Goal: Task Accomplishment & Management: Use online tool/utility

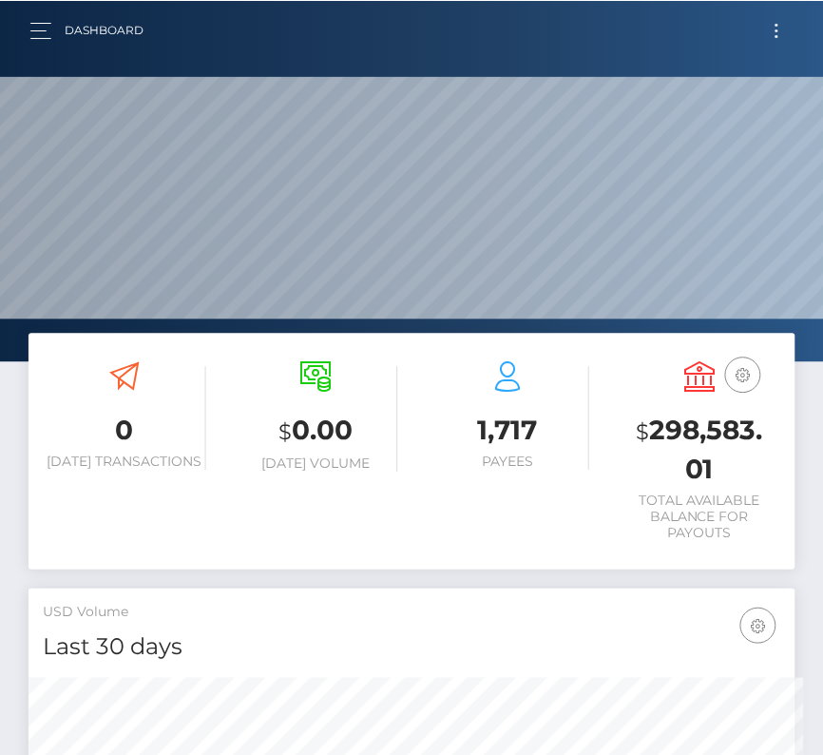
scroll to position [950127, 950094]
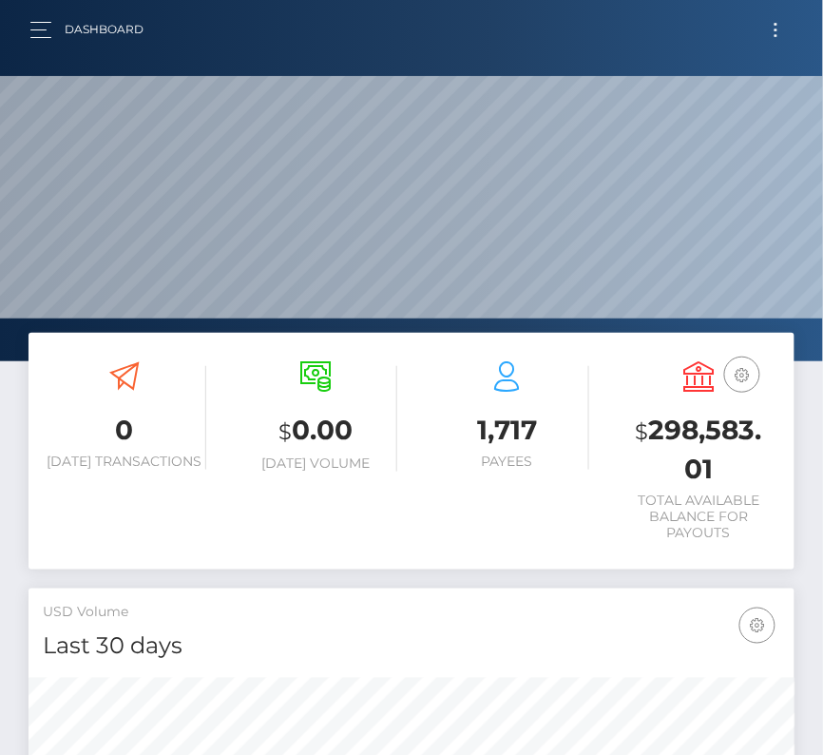
click at [780, 14] on div "Dashboard Loading... Loading... Account" at bounding box center [411, 30] width 793 height 40
drag, startPoint x: 781, startPoint y: 25, endPoint x: 417, endPoint y: 25, distance: 364.0
click at [781, 25] on button "Toggle navigation" at bounding box center [775, 30] width 35 height 26
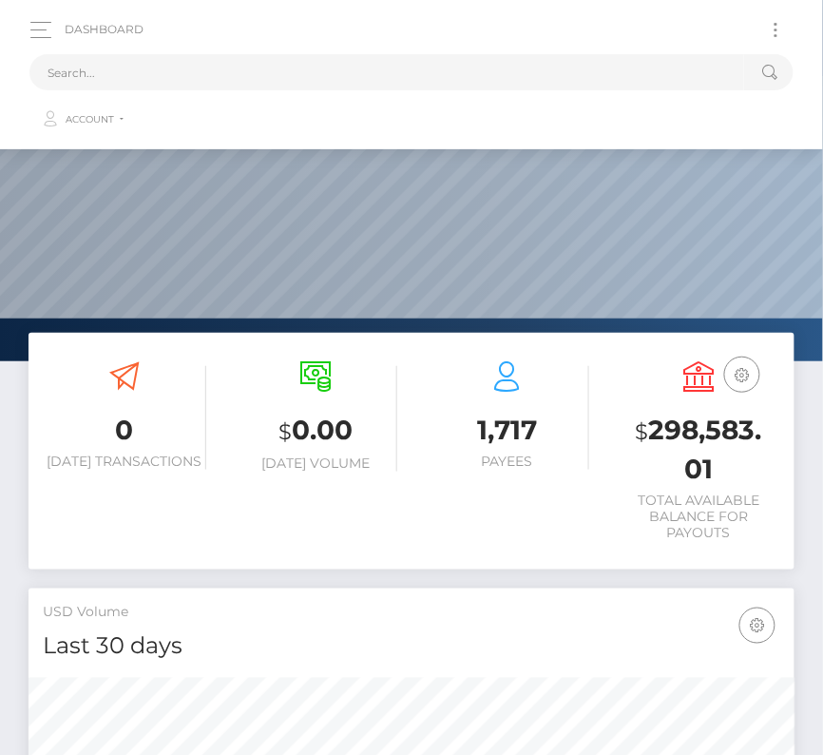
click at [364, 33] on div "Dashboard Loading... Loading... Account" at bounding box center [411, 75] width 793 height 130
click at [362, 41] on div "Dashboard Loading... Loading... Account" at bounding box center [411, 75] width 793 height 130
click at [353, 55] on input "text" at bounding box center [386, 72] width 715 height 36
paste input "34014"
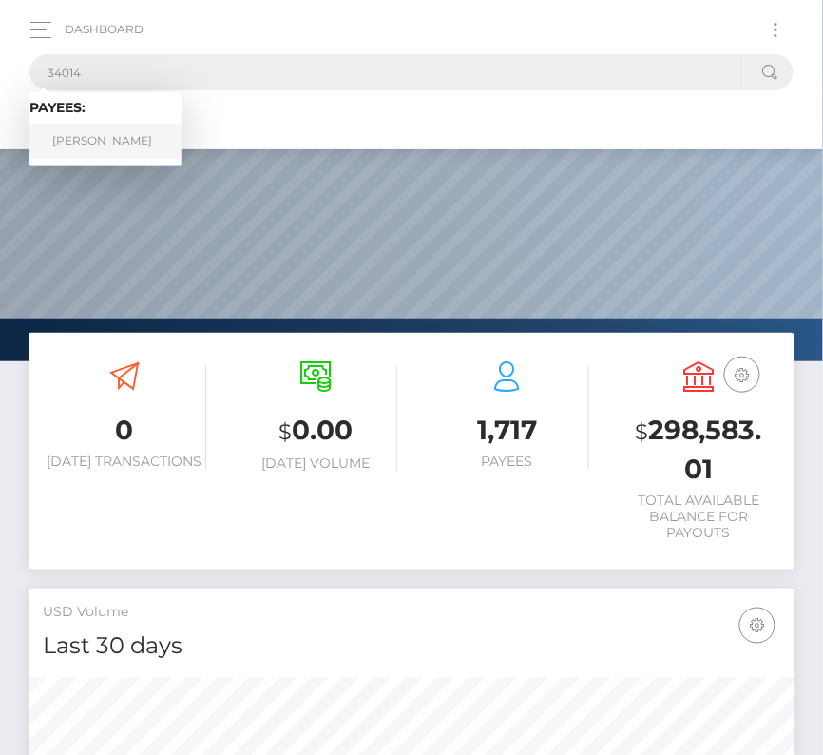
type input "34014"
click at [98, 131] on link "Jason Koehne" at bounding box center [105, 141] width 152 height 35
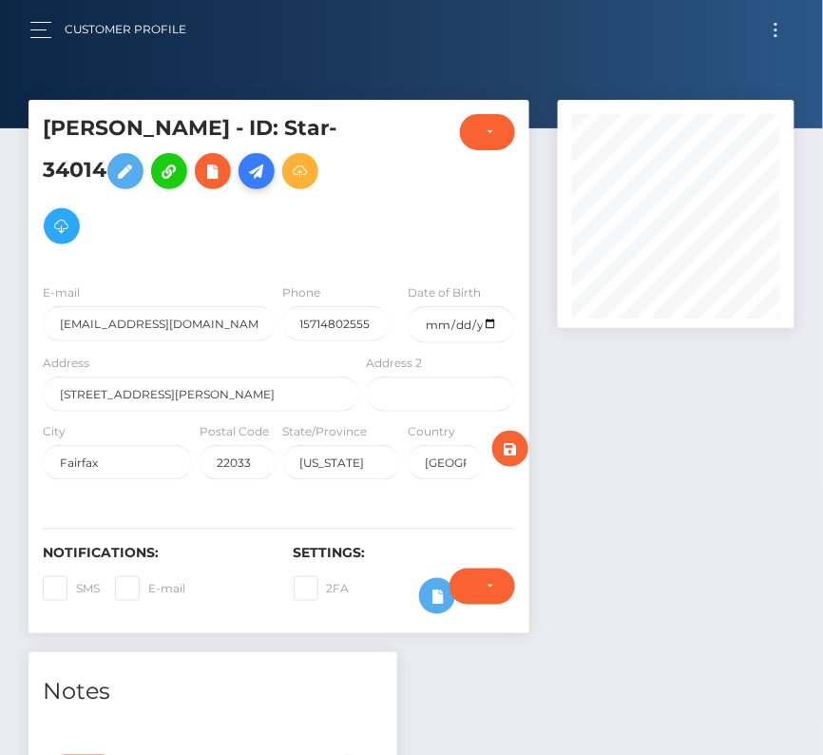
click at [265, 174] on icon at bounding box center [256, 172] width 23 height 24
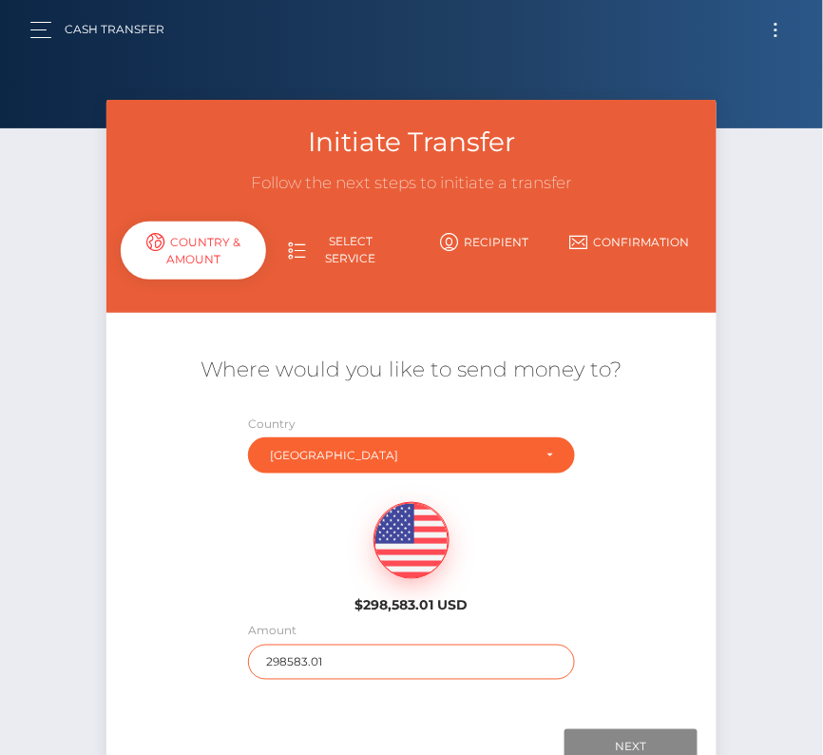
click at [329, 663] on input "298583.01" at bounding box center [411, 661] width 327 height 35
type input "904"
click at [173, 578] on div "$298,583.01 USD" at bounding box center [411, 552] width 610 height 138
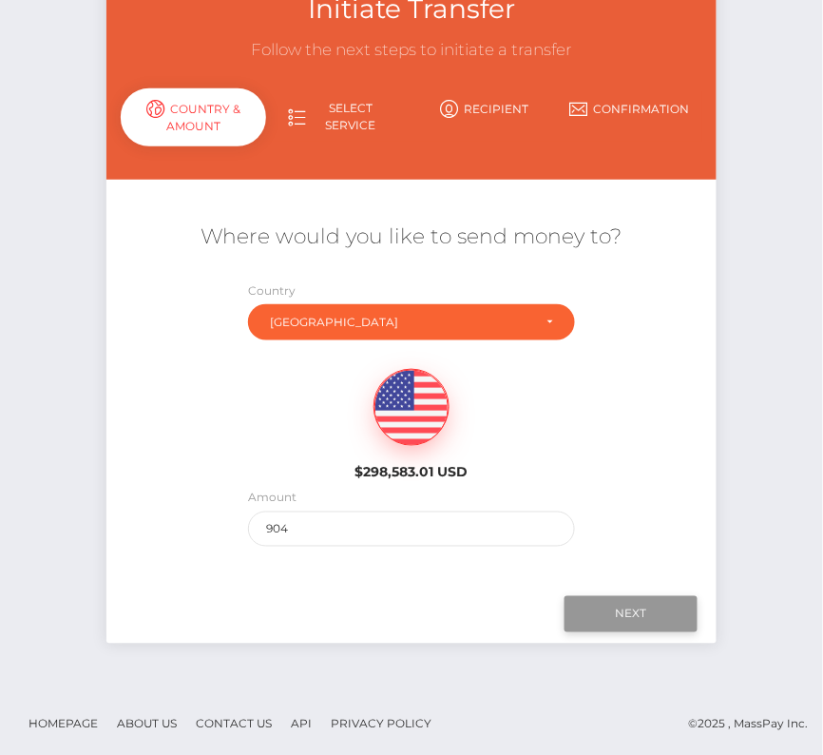
click at [626, 615] on input "Next" at bounding box center [631, 614] width 133 height 36
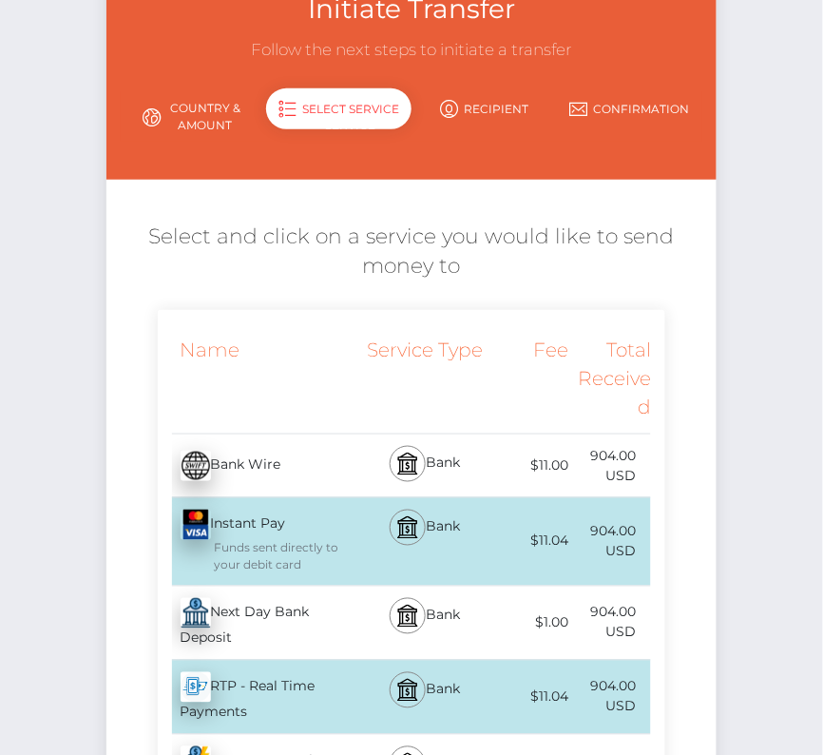
click at [275, 628] on div "Next Day Bank Deposit - USD" at bounding box center [261, 622] width 206 height 73
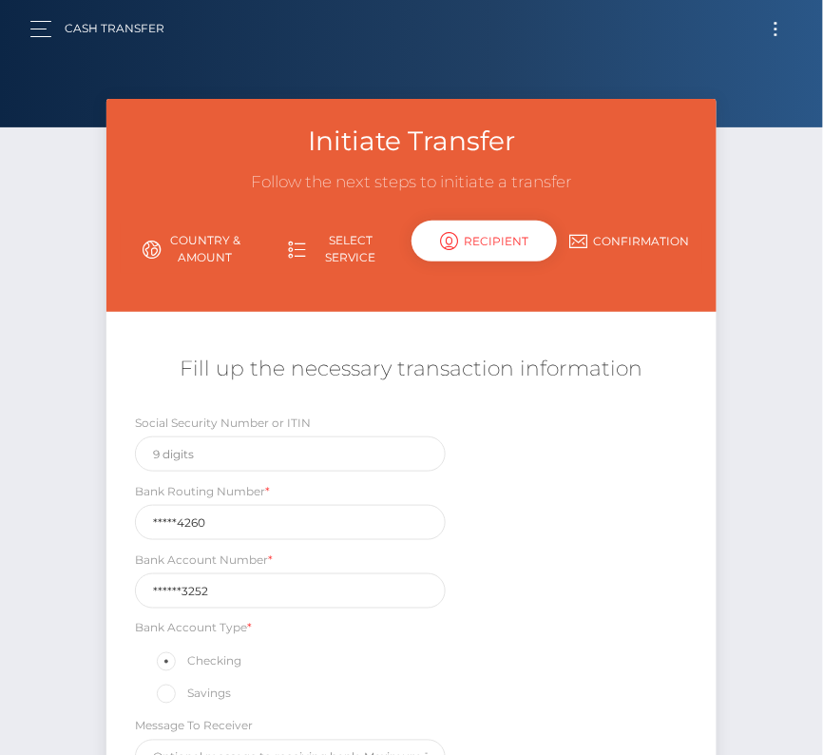
scroll to position [0, 0]
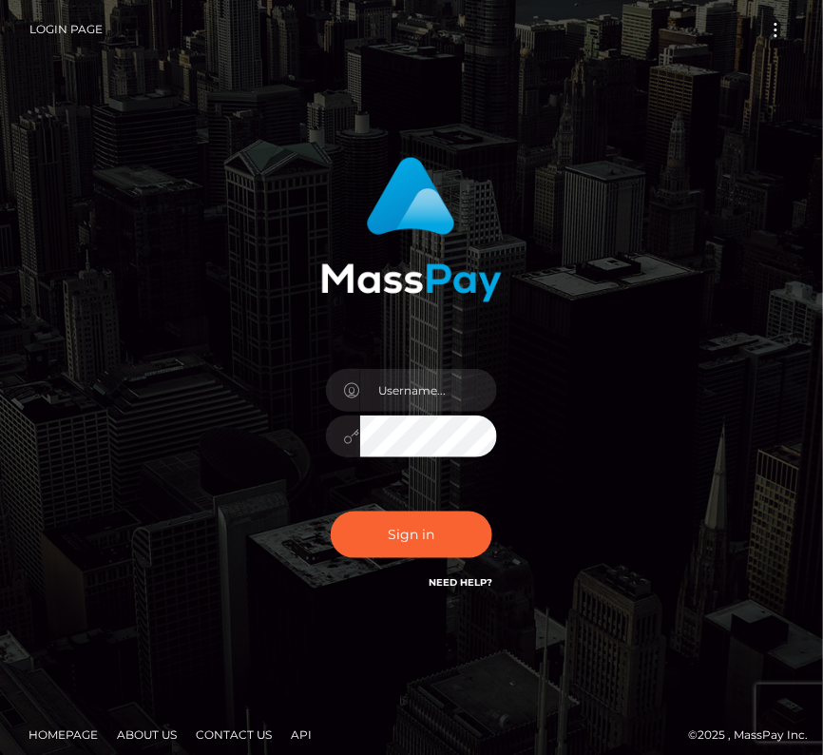
click at [389, 344] on div "Sign in" at bounding box center [411, 375] width 299 height 465
click at [389, 371] on body "Login Page Login" at bounding box center [411, 384] width 823 height 769
type input "kateo"
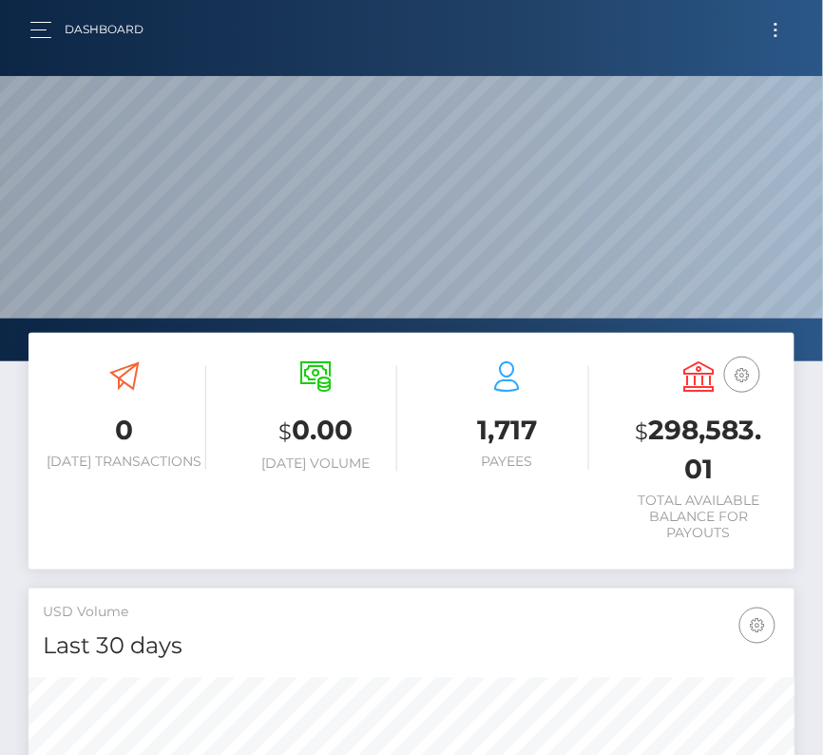
scroll to position [336, 369]
click at [764, 36] on button "Toggle navigation" at bounding box center [775, 30] width 35 height 26
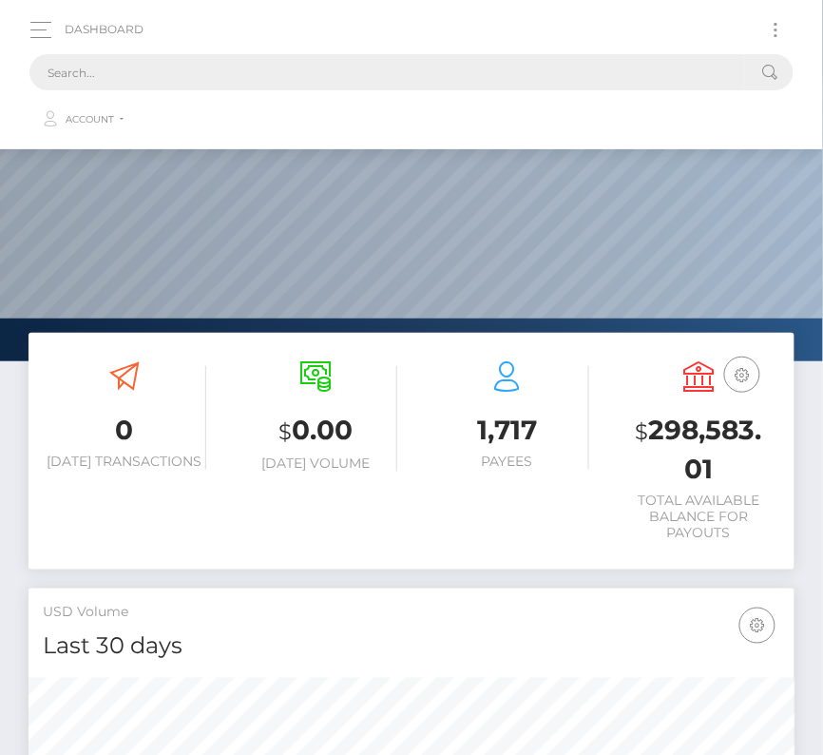
click at [254, 67] on input "text" at bounding box center [386, 72] width 715 height 36
paste input "34014"
type input "34014"
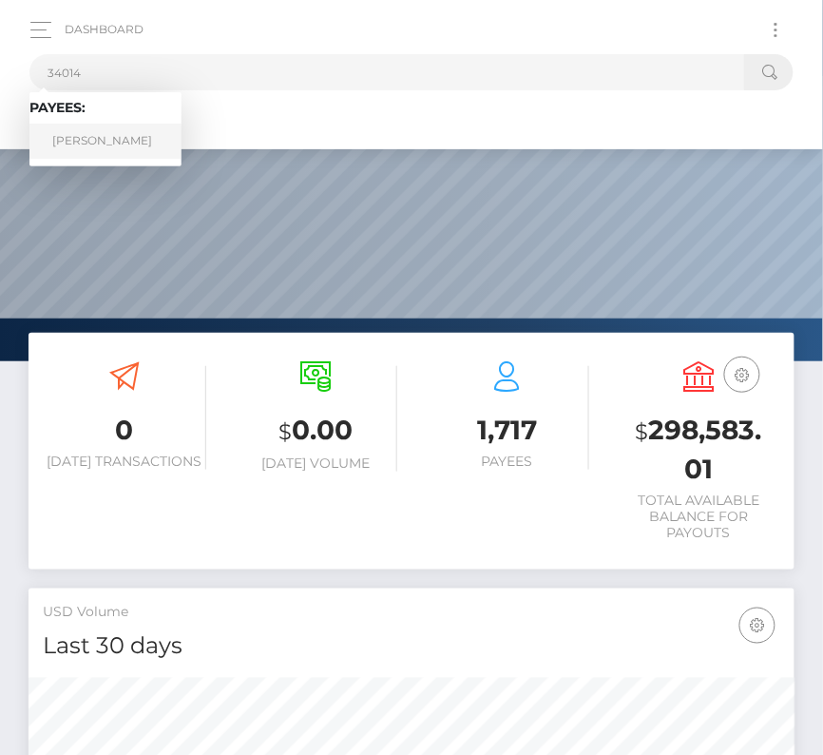
click at [97, 132] on link "Jason Koehne" at bounding box center [105, 141] width 152 height 35
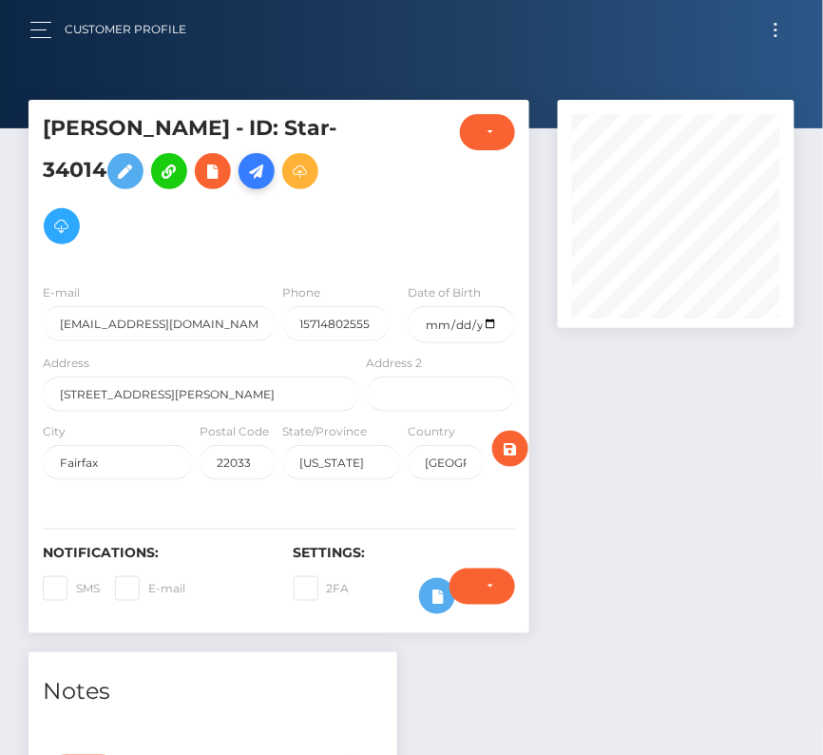
click at [268, 163] on icon at bounding box center [256, 172] width 23 height 24
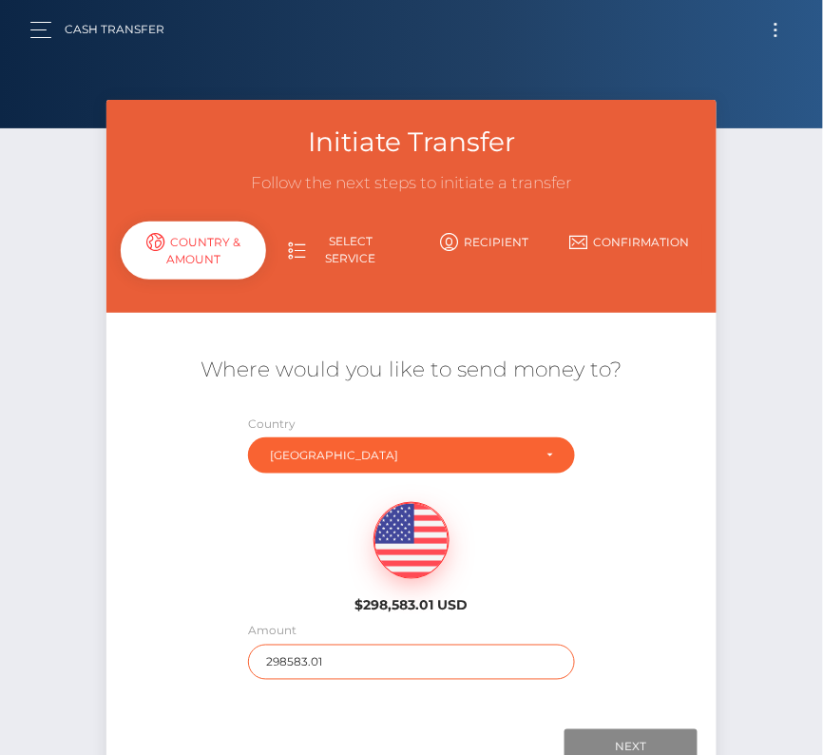
click at [317, 661] on input "298583.01" at bounding box center [411, 661] width 327 height 35
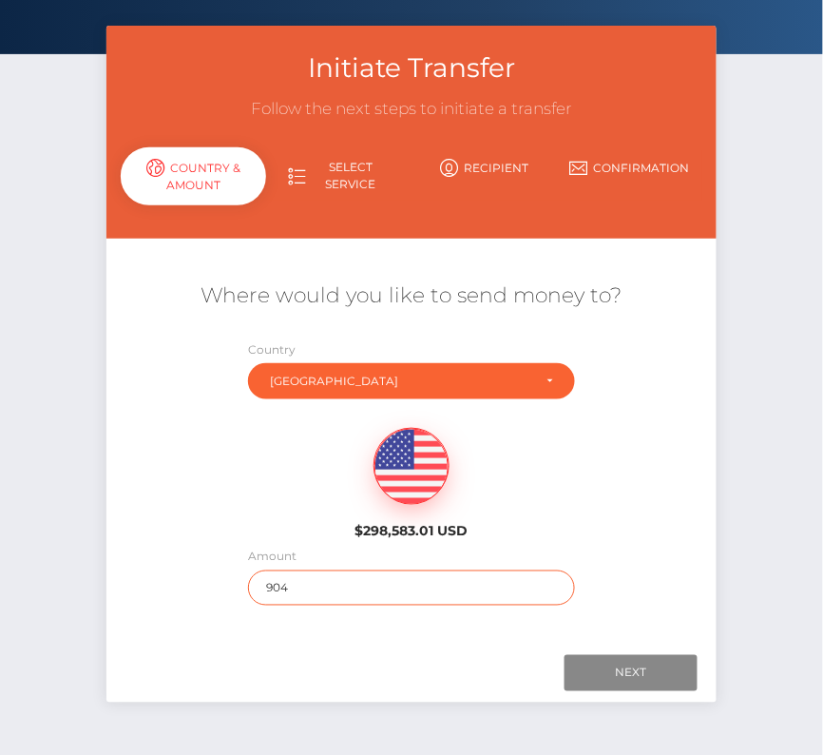
scroll to position [133, 0]
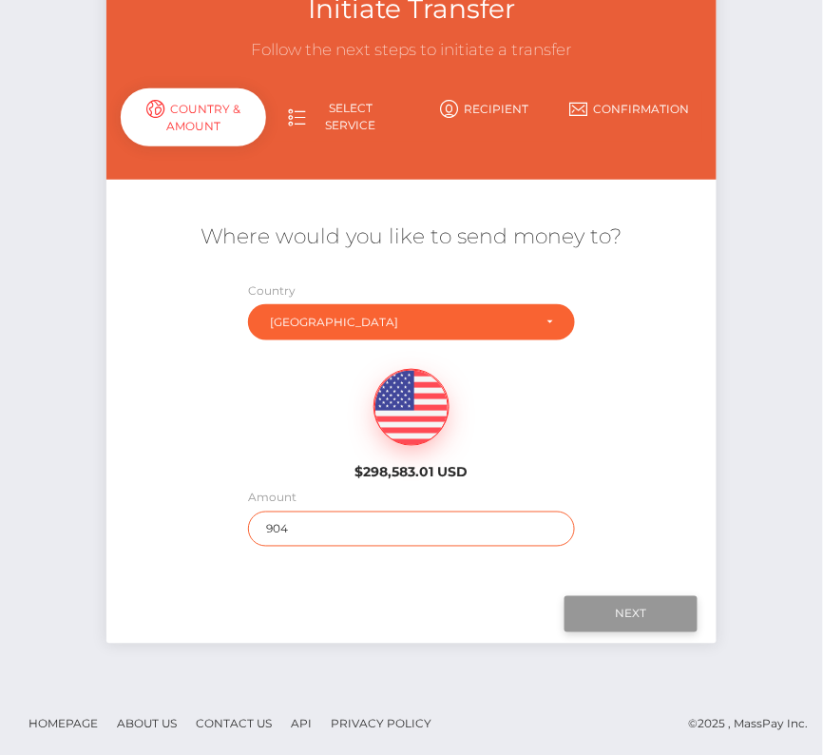
type input "904"
click at [627, 604] on input "Next" at bounding box center [631, 614] width 133 height 36
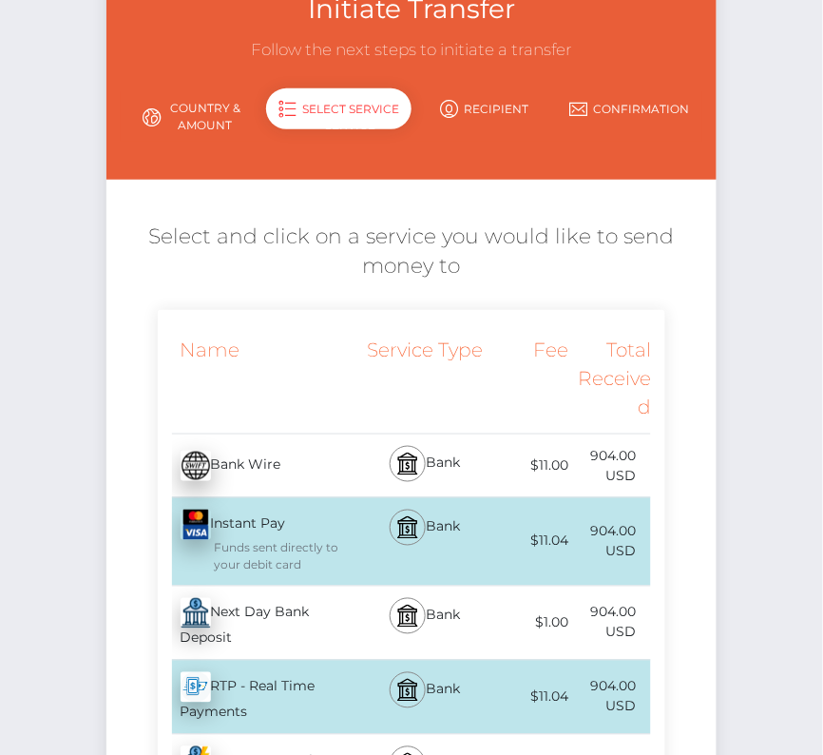
click at [280, 620] on div "Next Day Bank Deposit - USD" at bounding box center [261, 622] width 206 height 73
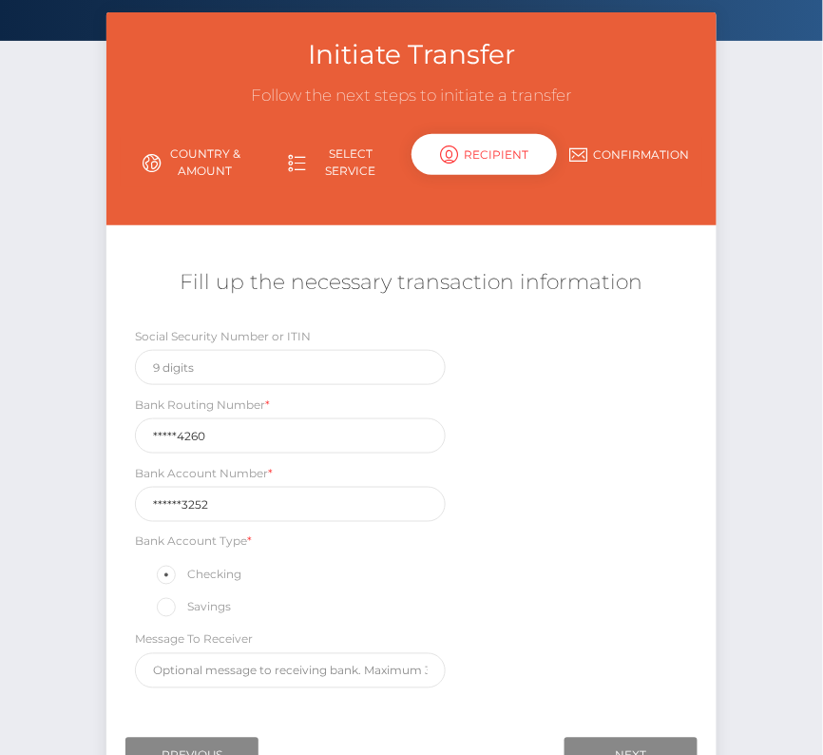
scroll to position [183, 0]
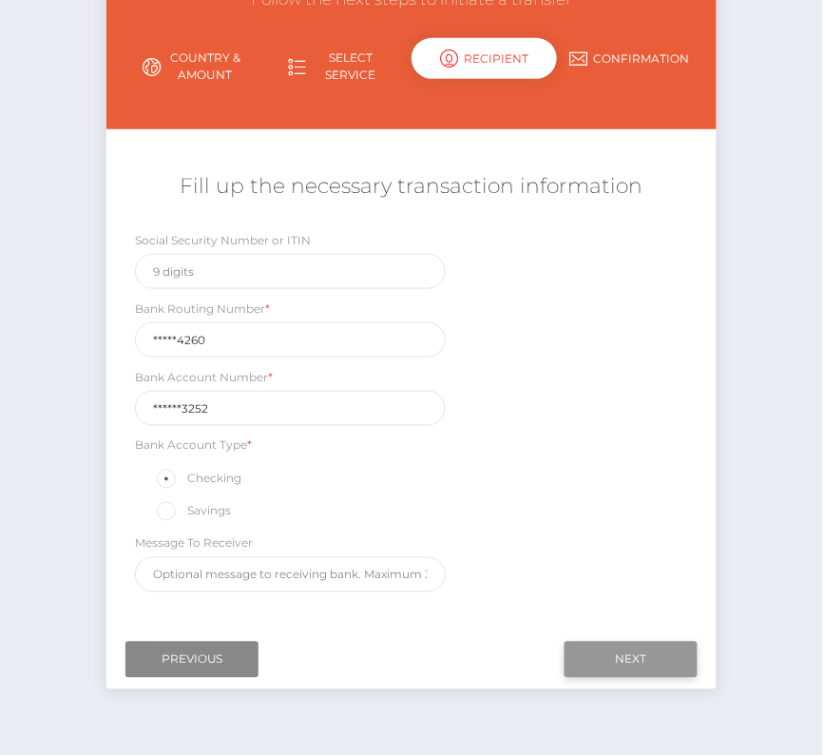
click at [604, 654] on input "Next" at bounding box center [631, 660] width 133 height 36
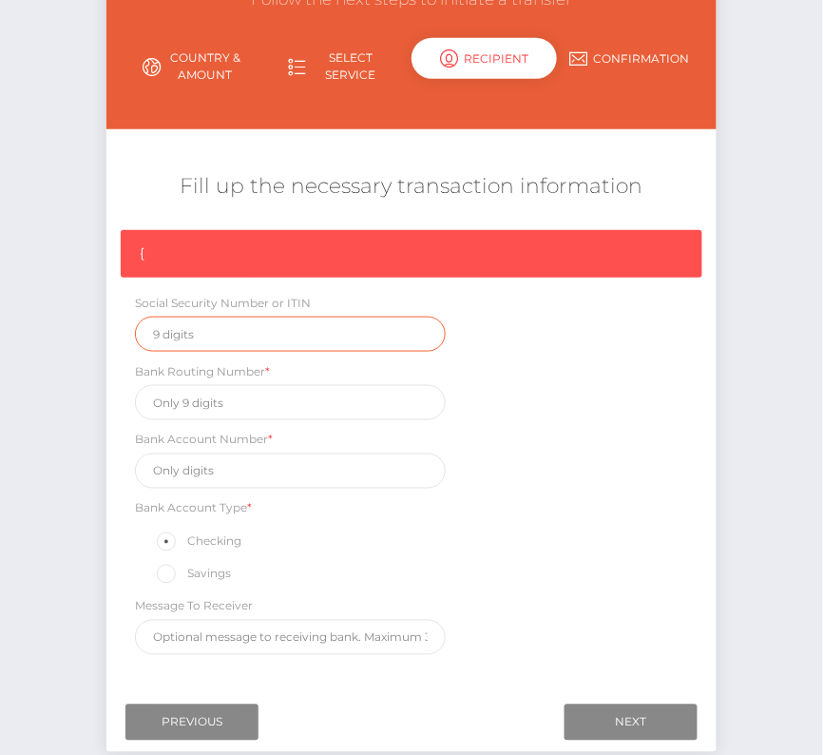
click at [191, 340] on input "text" at bounding box center [290, 334] width 311 height 35
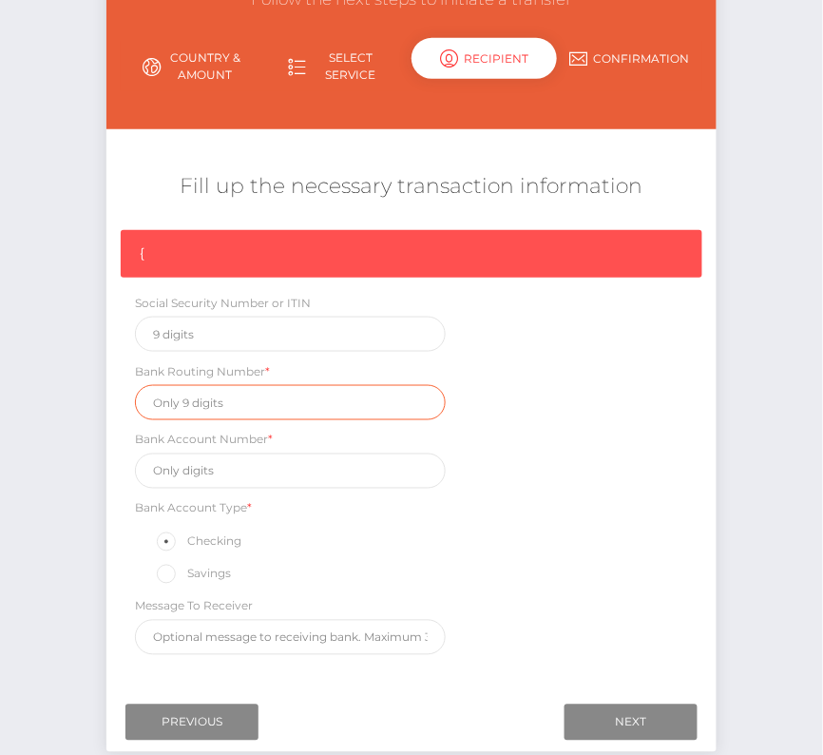
click at [186, 393] on input "text" at bounding box center [290, 402] width 311 height 35
paste input "051404260"
type input "051404260"
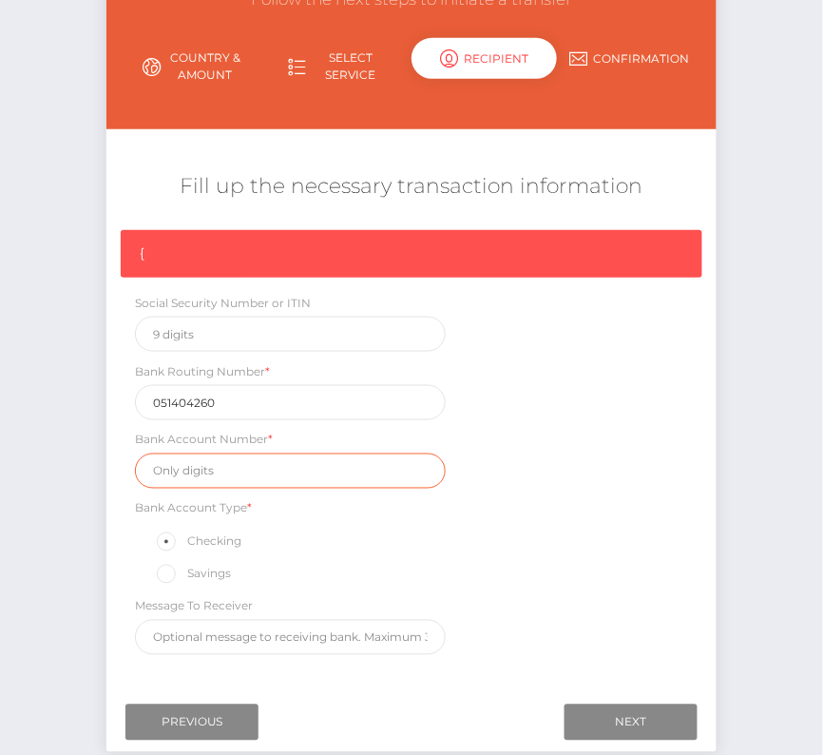
click at [226, 465] on input "text" at bounding box center [290, 470] width 311 height 35
paste input "5231173252"
type input "5231173252"
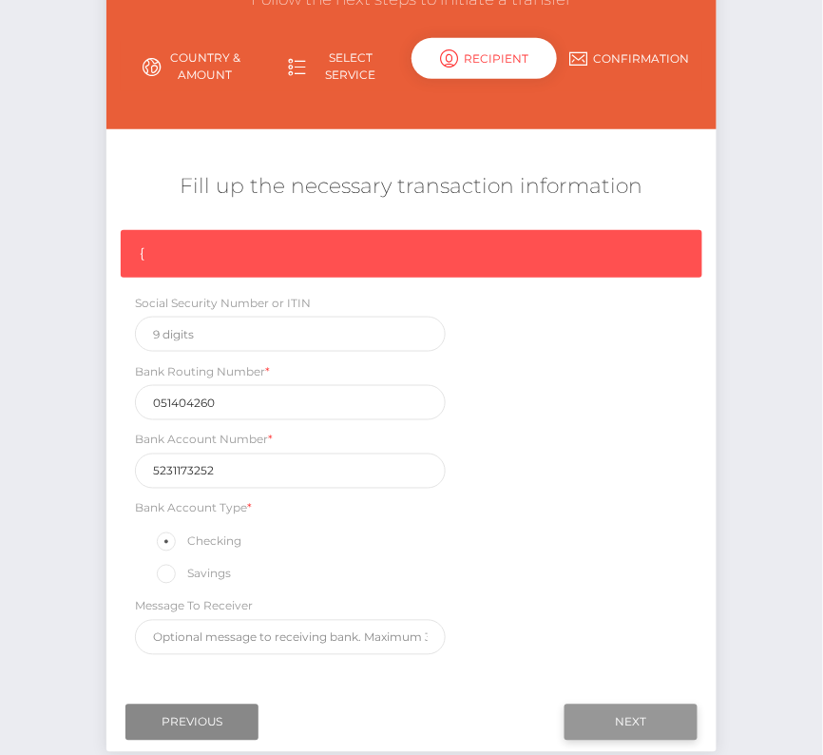
click at [654, 709] on input "Next" at bounding box center [631, 722] width 133 height 36
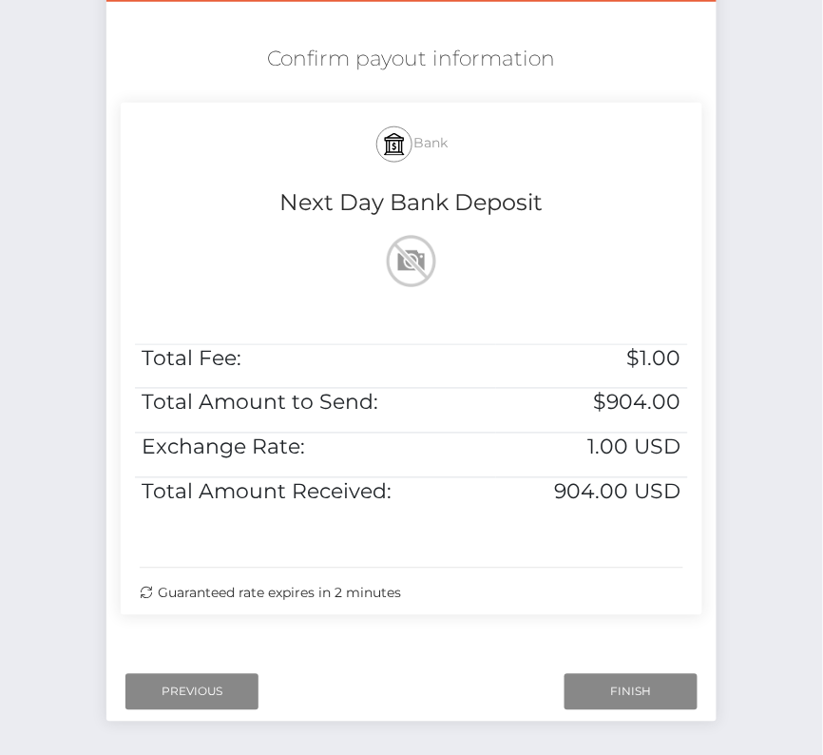
scroll to position [388, 0]
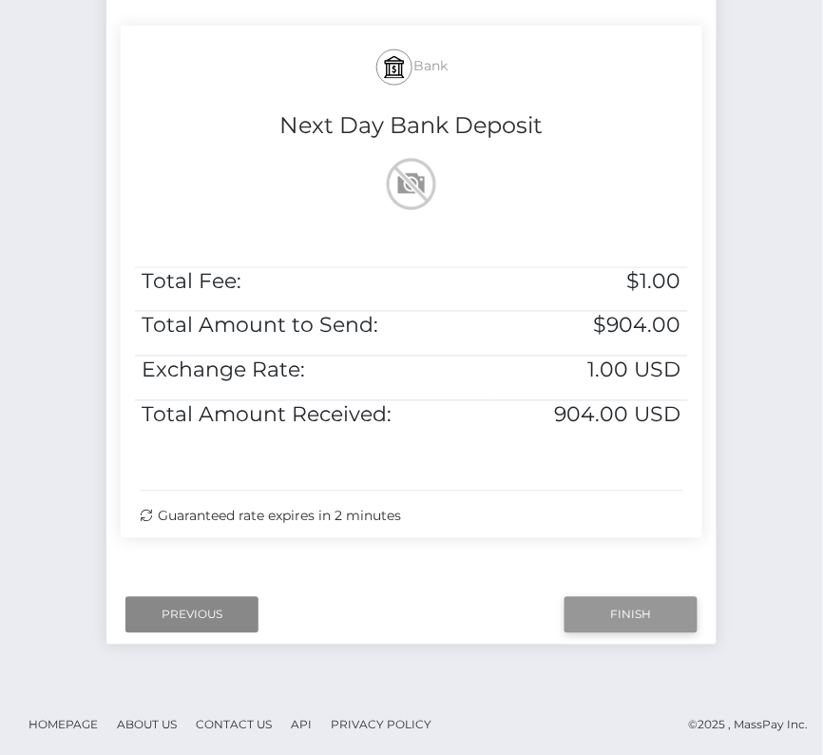
click at [630, 600] on input "Finish" at bounding box center [631, 615] width 133 height 36
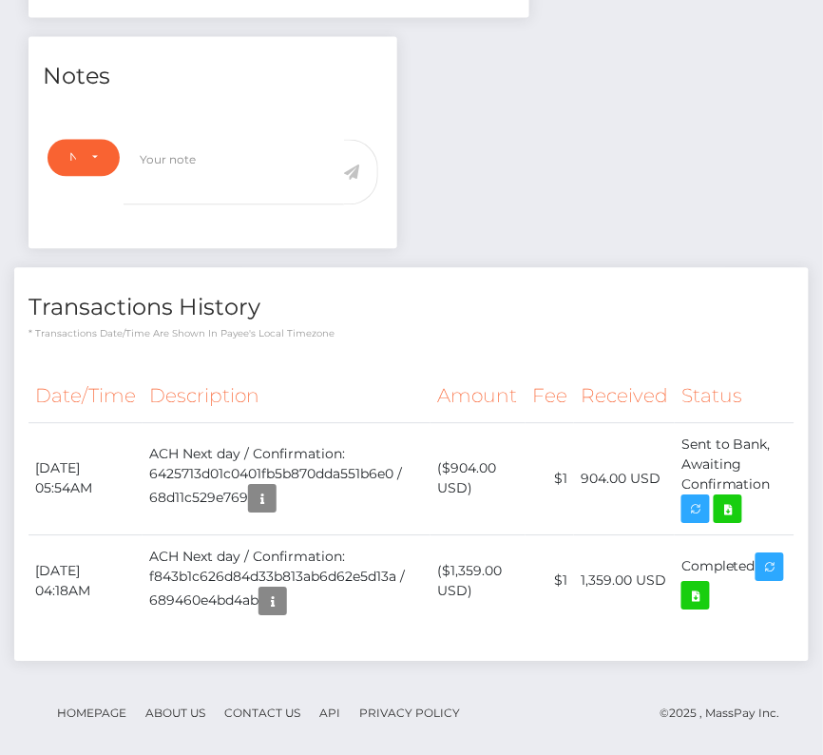
scroll to position [611, 0]
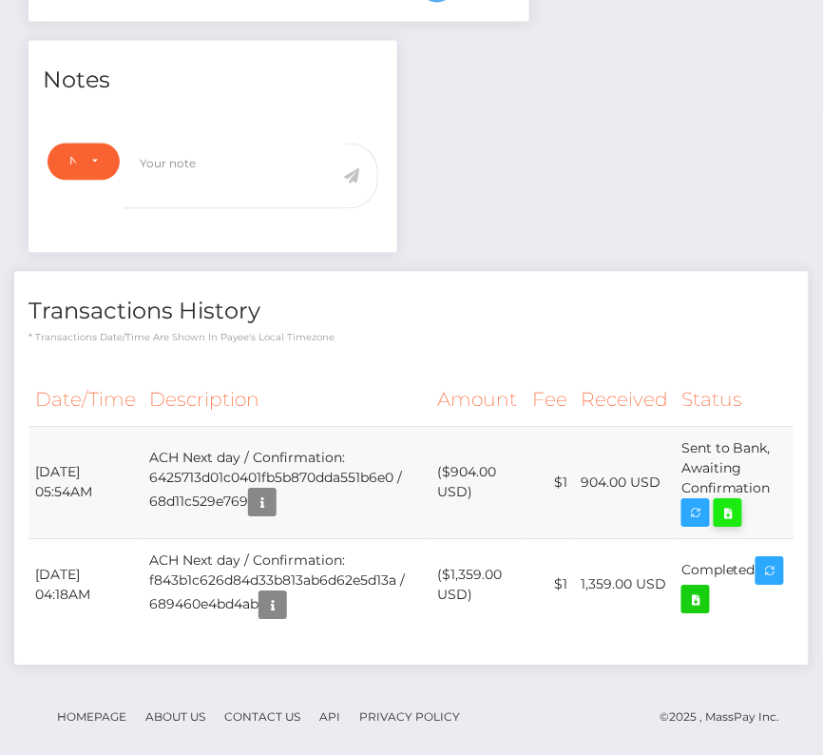
click at [739, 516] on icon at bounding box center [728, 514] width 23 height 24
click at [0, 0] on div "Jason Koehne - ID: Star-34014 CLOSED ACTIVE E-mail Phone" at bounding box center [411, 134] width 823 height 1290
drag, startPoint x: 33, startPoint y: 463, endPoint x: 767, endPoint y: 502, distance: 734.8
click at [767, 502] on tr "September 22, 2025 05:54AM ACH Next day / Confirmation: 6425713d01c0401fb5b870d…" at bounding box center [412, 483] width 766 height 112
copy tbody "September 22, 2025 05:54AM ACH Next day / Confirmation: 6425713d01c0401fb5b870d…"
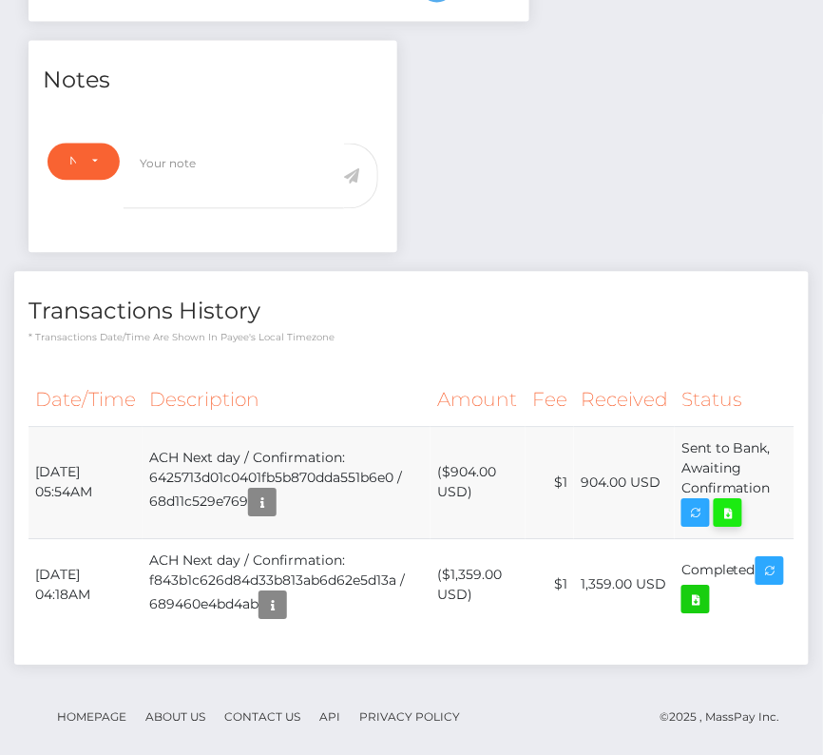
click at [732, 514] on icon at bounding box center [728, 514] width 23 height 24
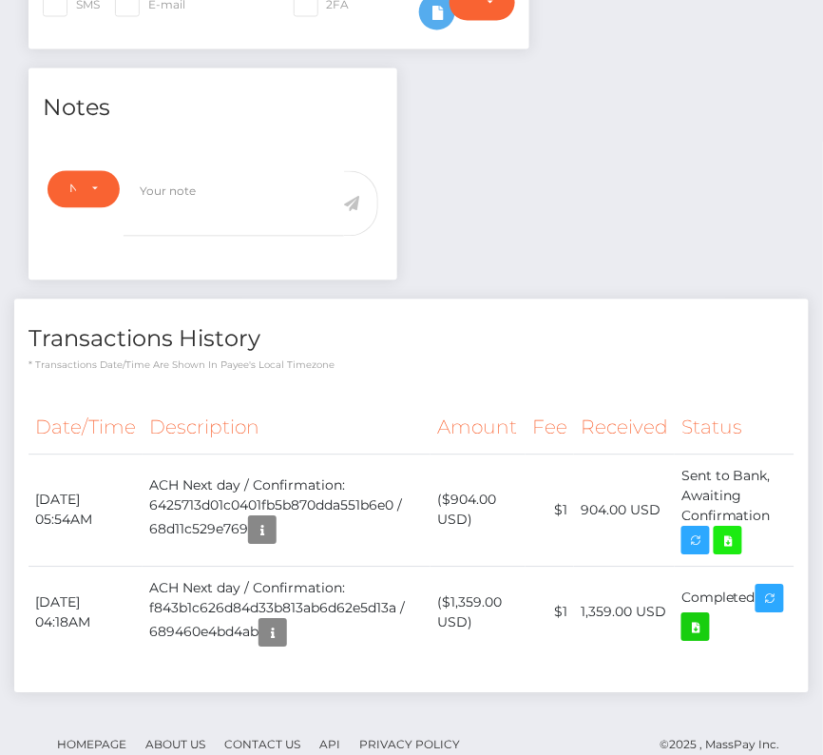
scroll to position [0, 0]
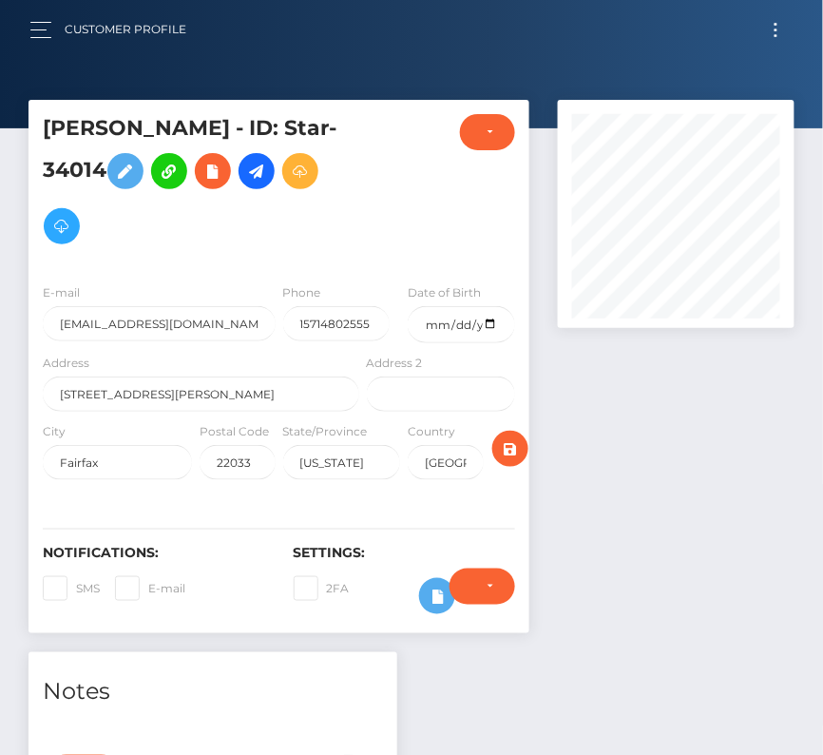
click at [767, 24] on button "Toggle navigation" at bounding box center [775, 30] width 35 height 26
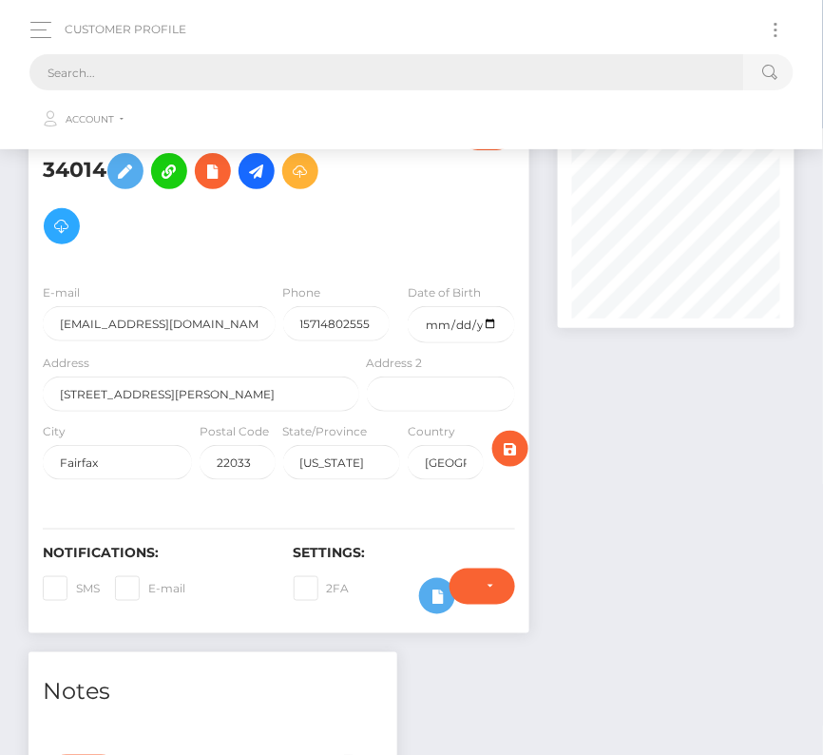
click at [360, 73] on input "text" at bounding box center [386, 72] width 715 height 36
paste input "109504"
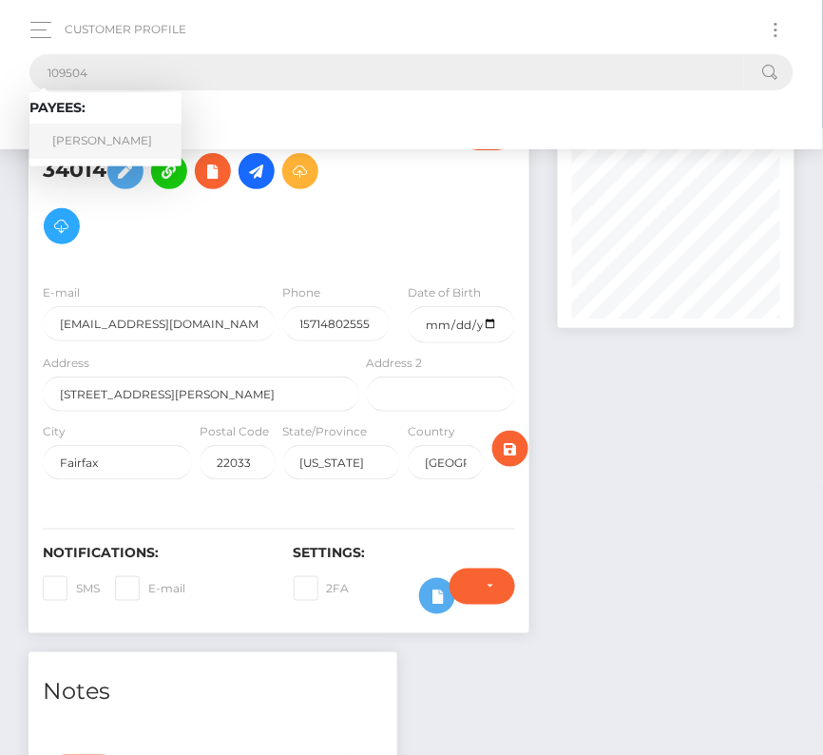
type input "109504"
click at [86, 138] on link "Rhys McKenzie" at bounding box center [105, 141] width 152 height 35
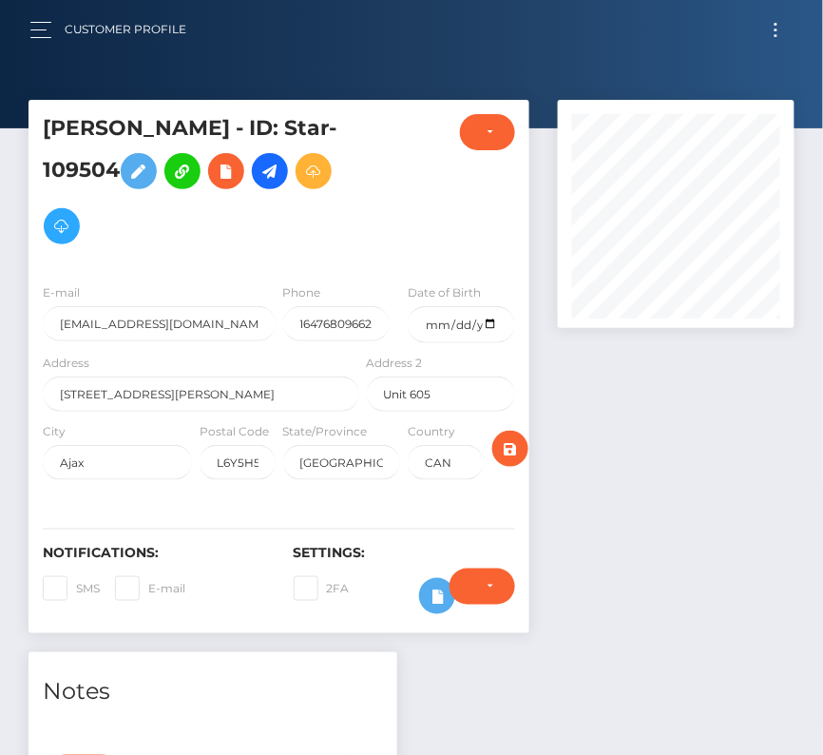
click at [259, 179] on h5 "[PERSON_NAME] - ID: Star-109504" at bounding box center [196, 184] width 306 height 140
click at [274, 175] on icon at bounding box center [270, 172] width 23 height 24
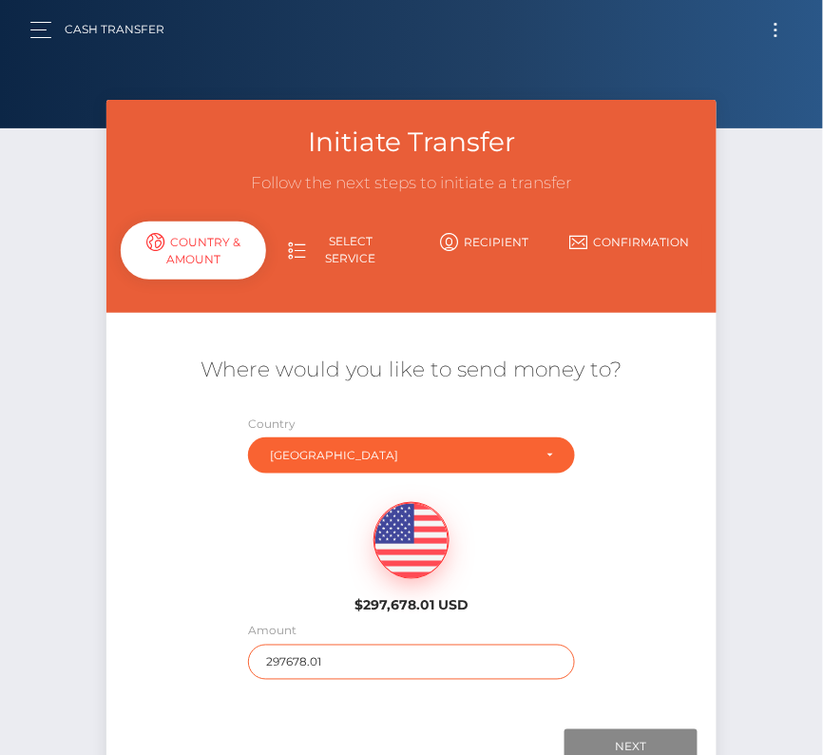
click at [299, 661] on input "297678.01" at bounding box center [411, 661] width 327 height 35
type input "893"
click at [217, 643] on div "Where would you like to send money to? Country Abkhazia [GEOGRAPHIC_DATA] [GEOG…" at bounding box center [411, 517] width 610 height 343
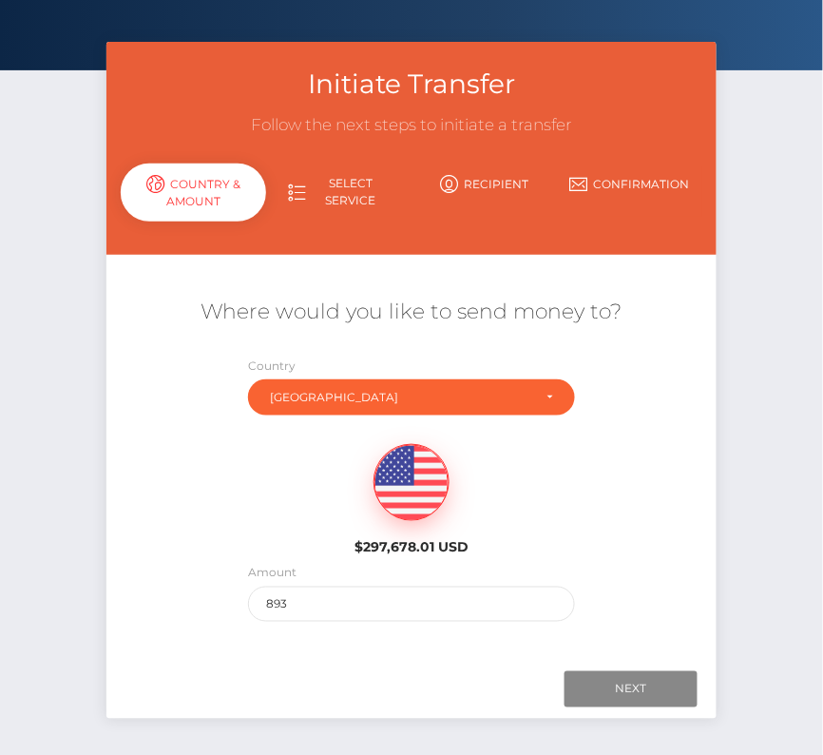
scroll to position [131, 0]
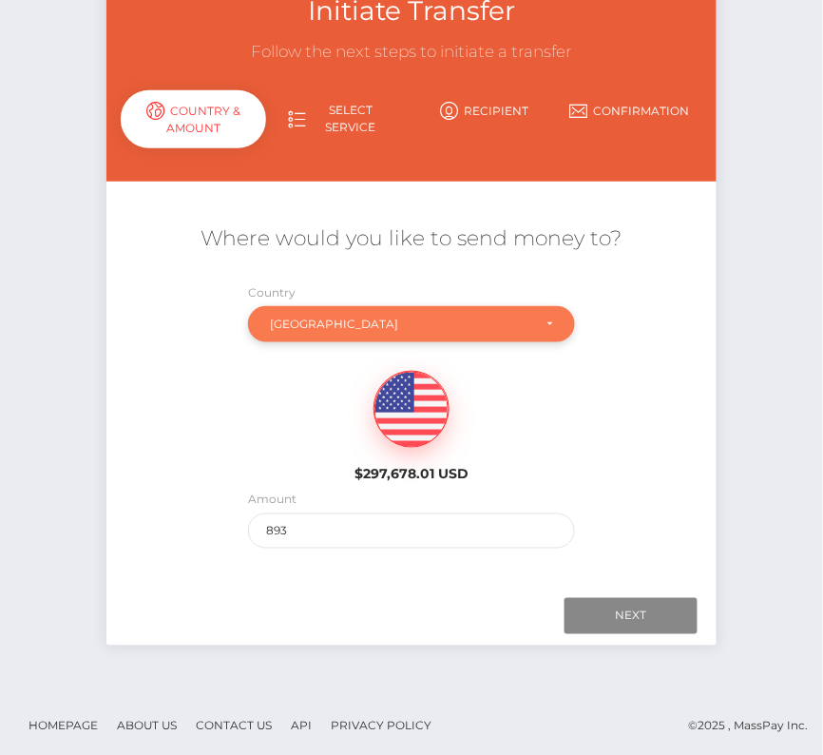
click at [408, 328] on div "[GEOGRAPHIC_DATA]" at bounding box center [400, 324] width 261 height 15
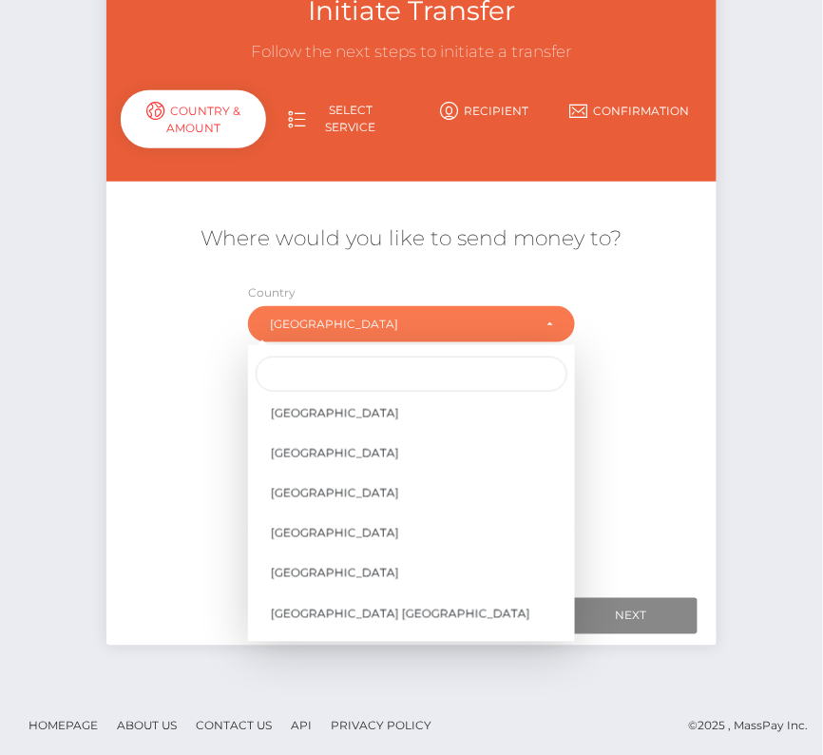
scroll to position [8984, 0]
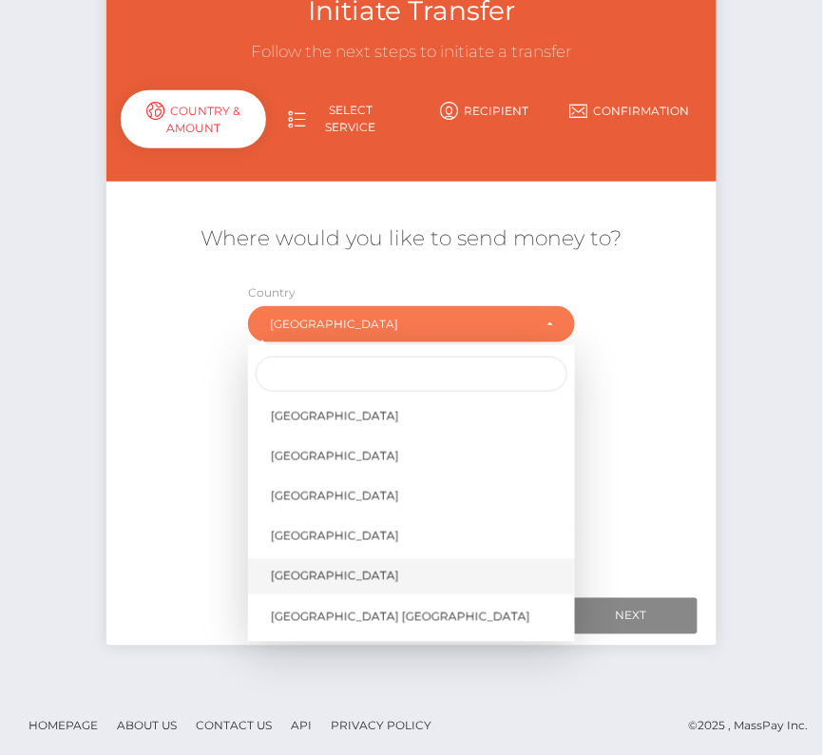
click at [336, 567] on span "[GEOGRAPHIC_DATA]" at bounding box center [335, 575] width 128 height 17
select select "[GEOGRAPHIC_DATA]"
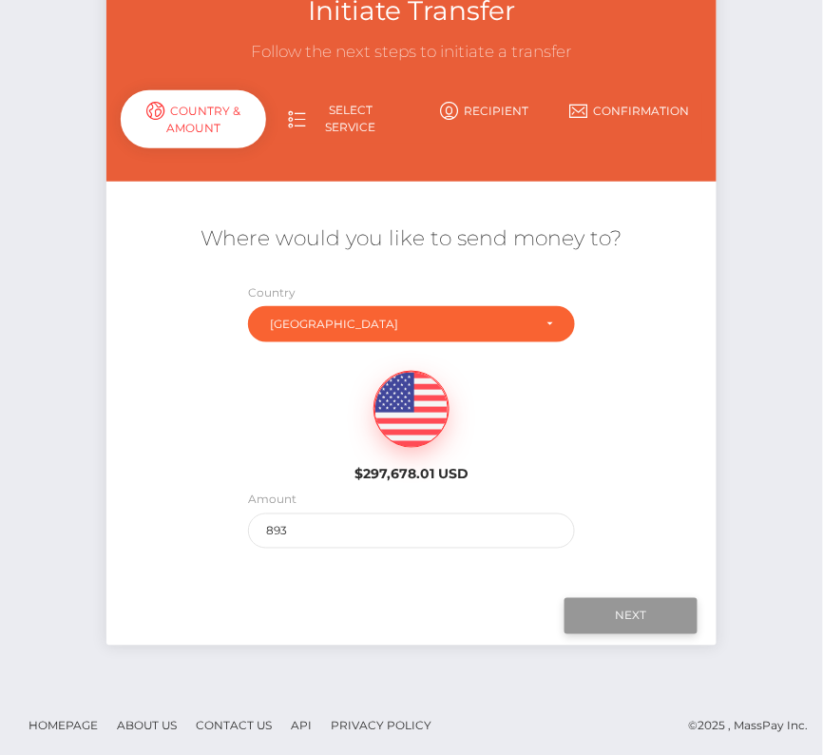
click at [594, 615] on input "Next" at bounding box center [631, 616] width 133 height 36
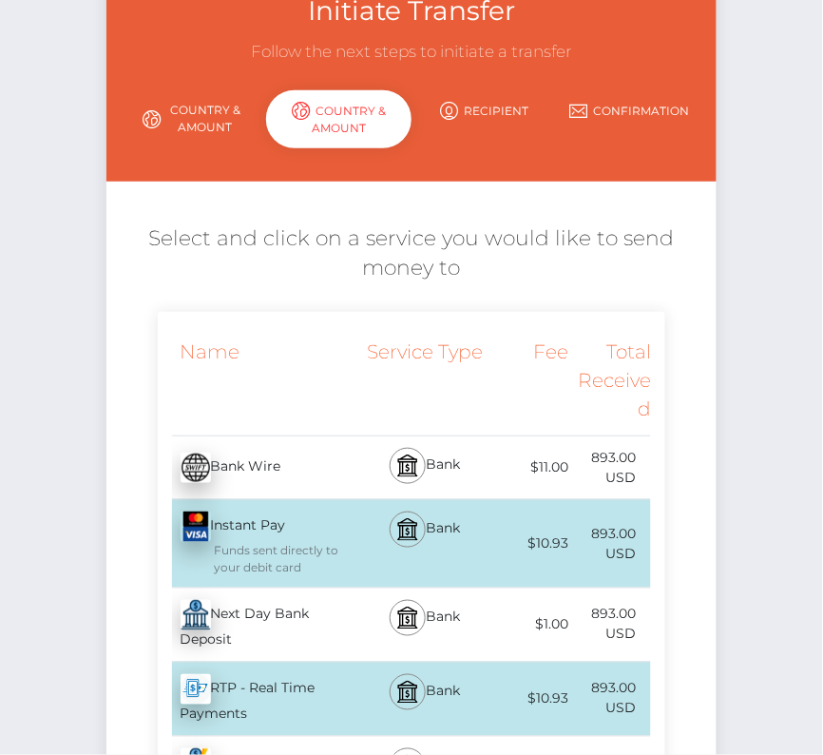
scroll to position [131, 0]
click at [272, 625] on div "Next Day Bank Deposit - USD" at bounding box center [261, 624] width 206 height 73
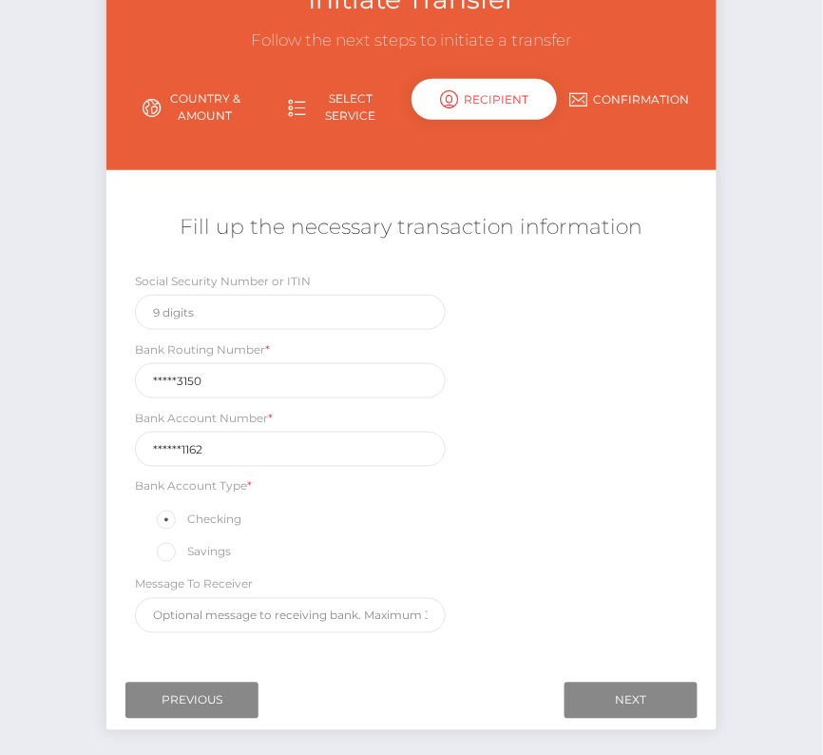
scroll to position [150, 0]
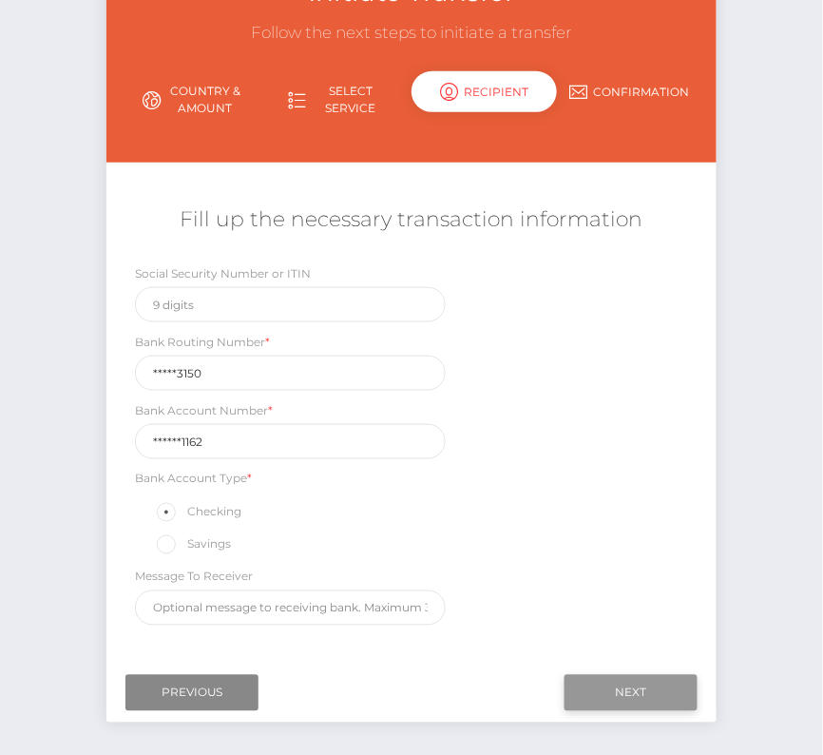
click at [664, 681] on input "Next" at bounding box center [631, 693] width 133 height 36
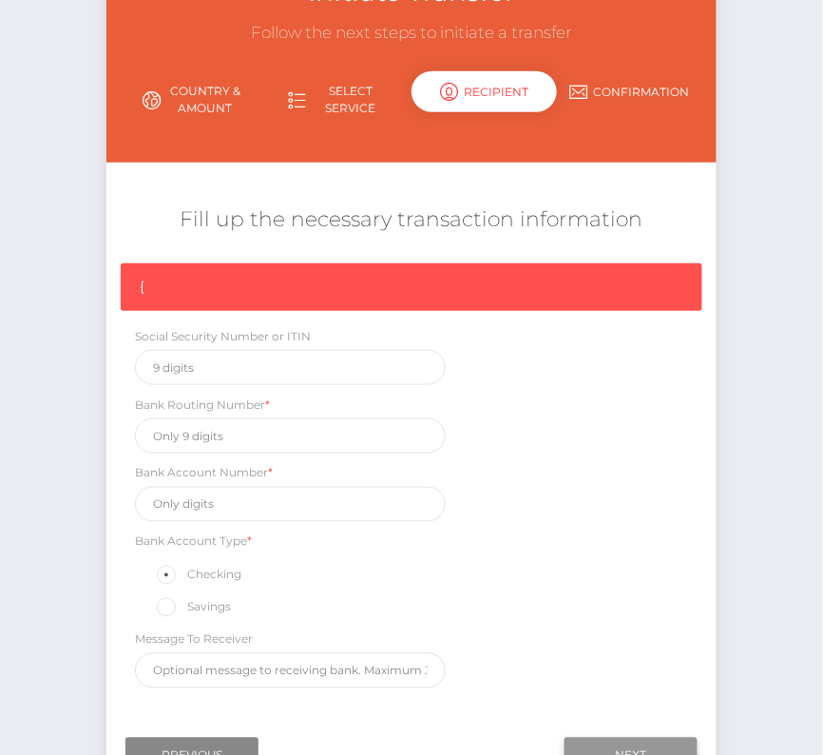
scroll to position [161, 0]
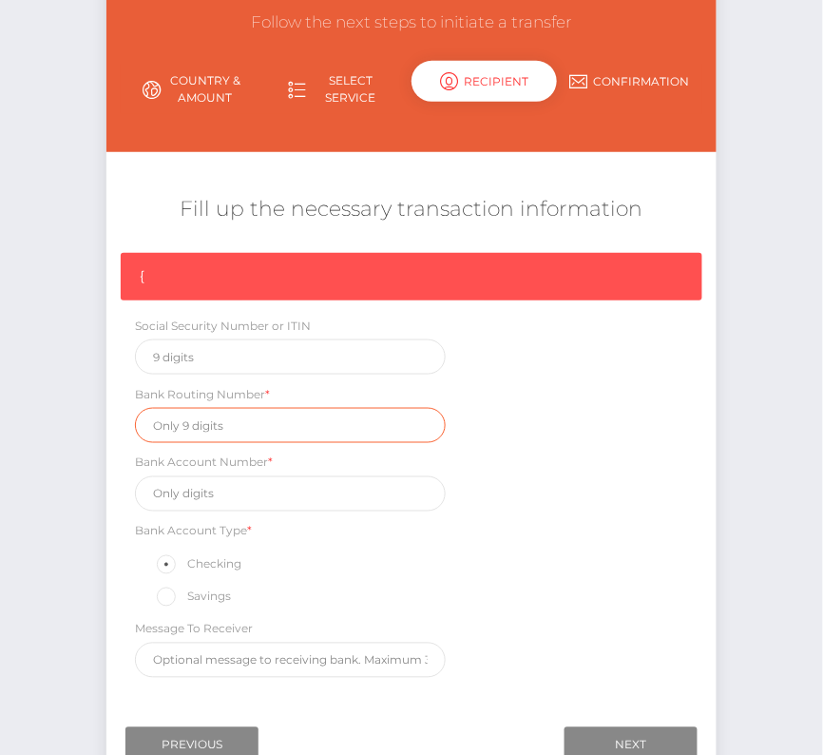
click at [186, 422] on input "text" at bounding box center [290, 425] width 311 height 35
paste input "026073150"
type input "026073150"
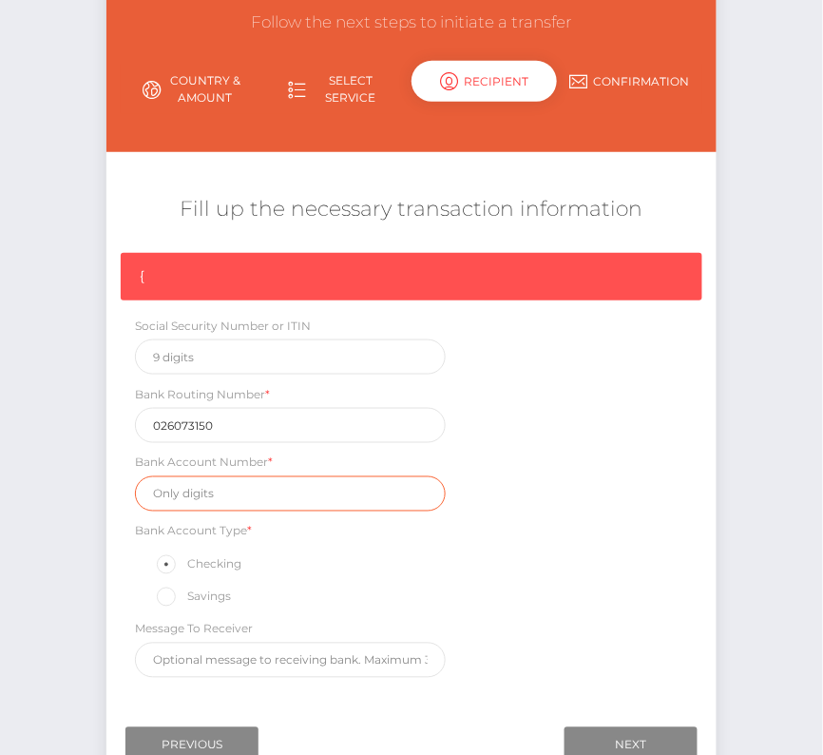
click at [197, 499] on input "text" at bounding box center [290, 493] width 311 height 35
paste input "8313611162"
type input "8313611162"
click at [558, 535] on div "{ Social Security Number or ITIN Bank Routing Number * [US_BANK_ROUTING_MICR] B…" at bounding box center [411, 470] width 610 height 434
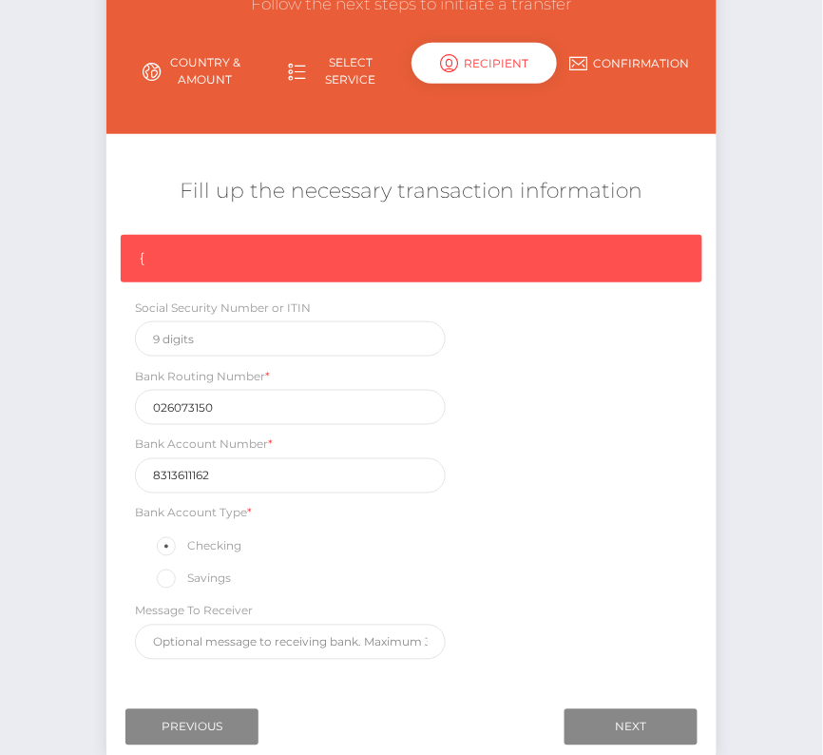
scroll to position [182, 0]
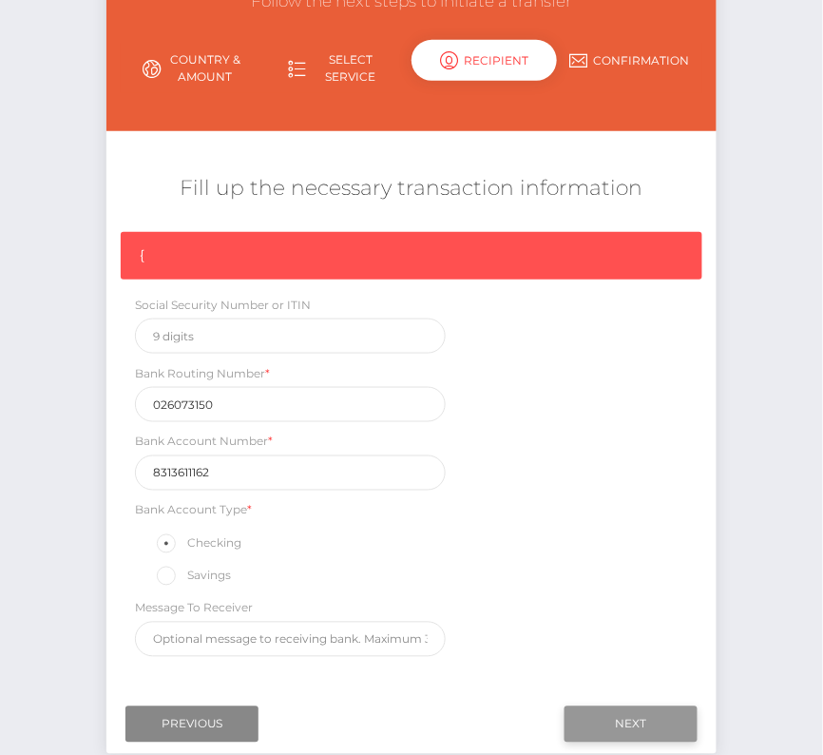
click at [637, 711] on input "Next" at bounding box center [631, 724] width 133 height 36
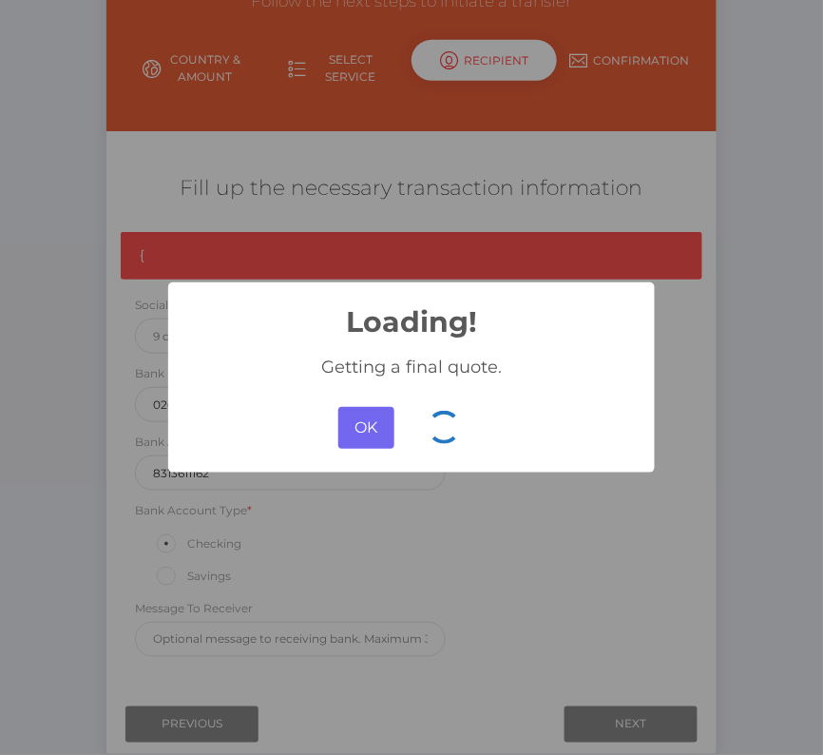
click at [372, 438] on button "OK" at bounding box center [366, 428] width 56 height 42
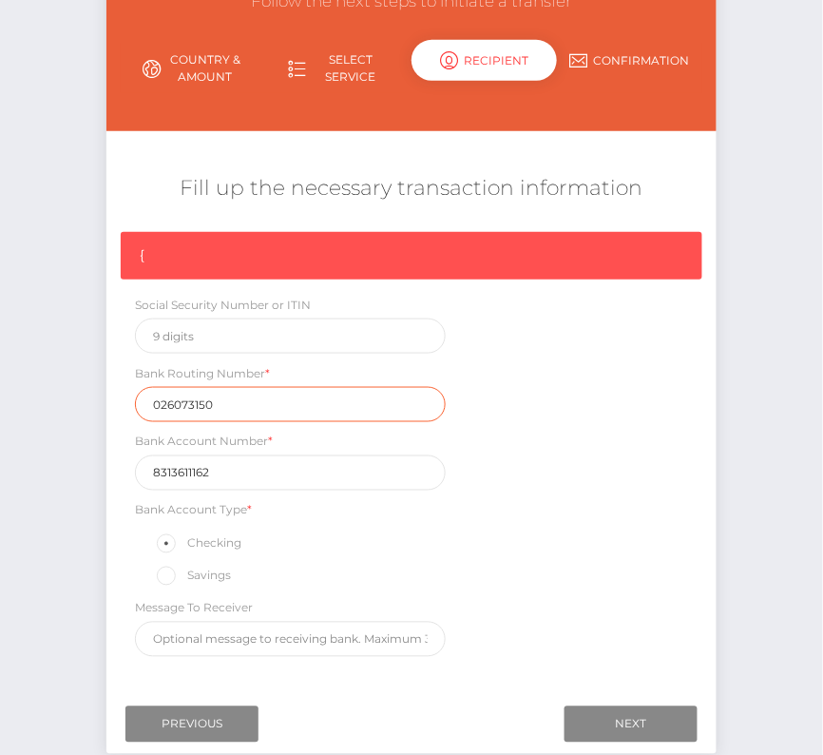
drag, startPoint x: 235, startPoint y: 397, endPoint x: 89, endPoint y: 397, distance: 145.4
click at [89, 397] on div "Initiate Transfer Follow the next steps to initiate a transfer Country & Amount…" at bounding box center [411, 359] width 823 height 883
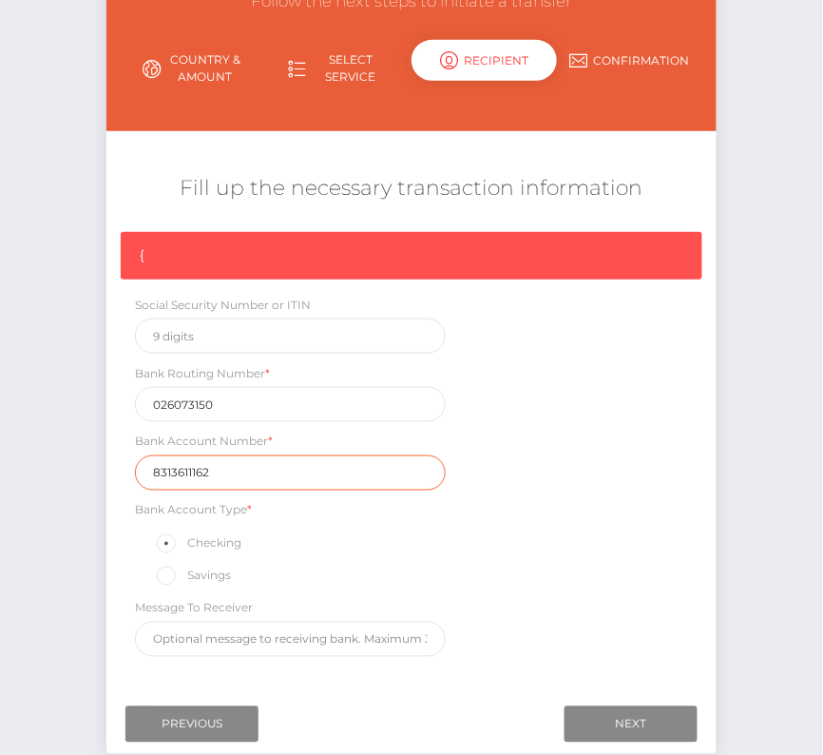
drag, startPoint x: 229, startPoint y: 461, endPoint x: 90, endPoint y: 461, distance: 138.8
click at [90, 461] on div "Initiate Transfer Follow the next steps to initiate a transfer Country & Amount…" at bounding box center [411, 359] width 823 height 883
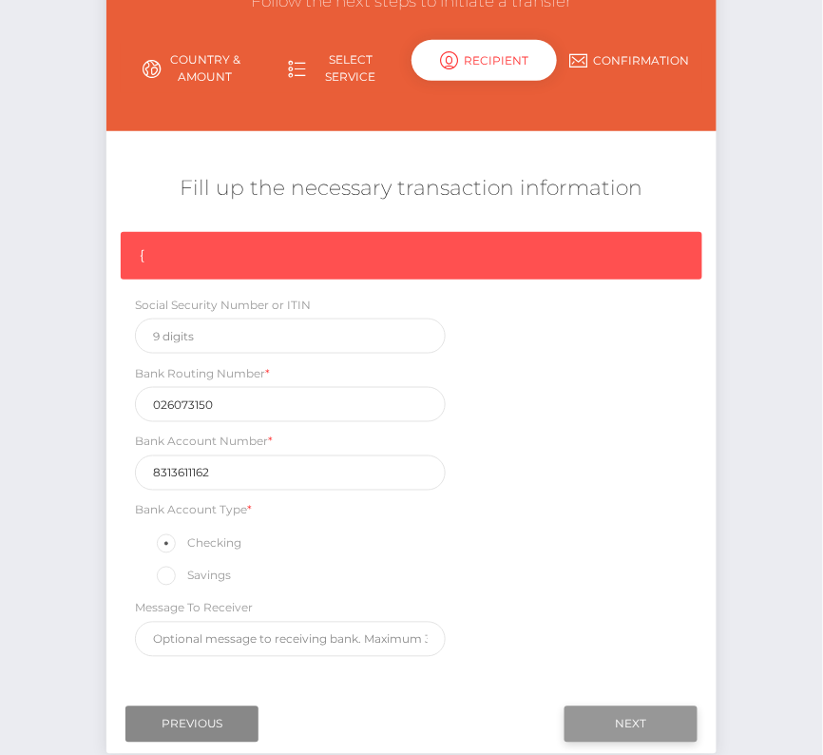
click at [643, 706] on input "Next" at bounding box center [631, 724] width 133 height 36
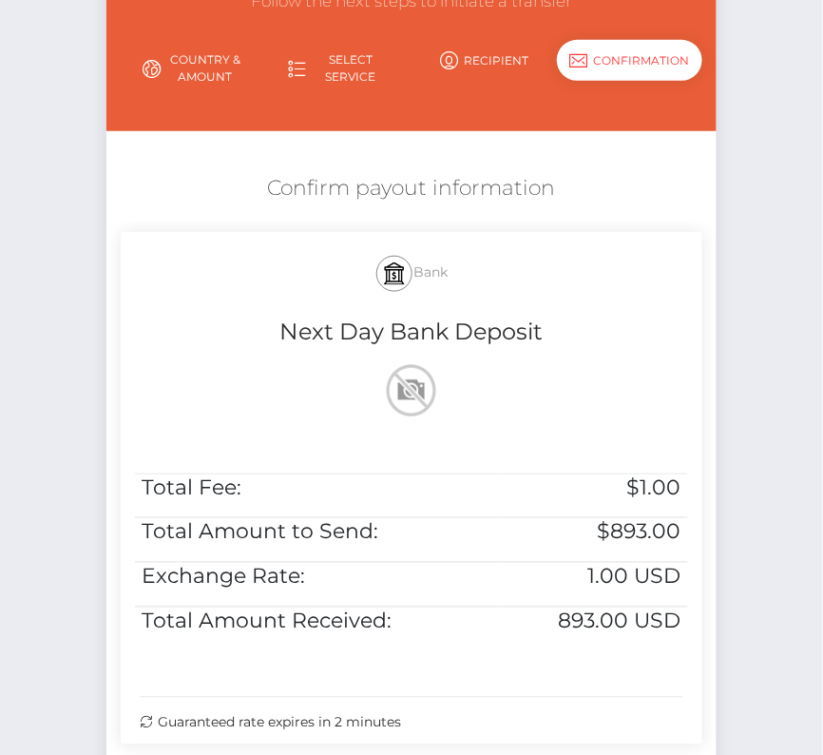
scroll to position [388, 0]
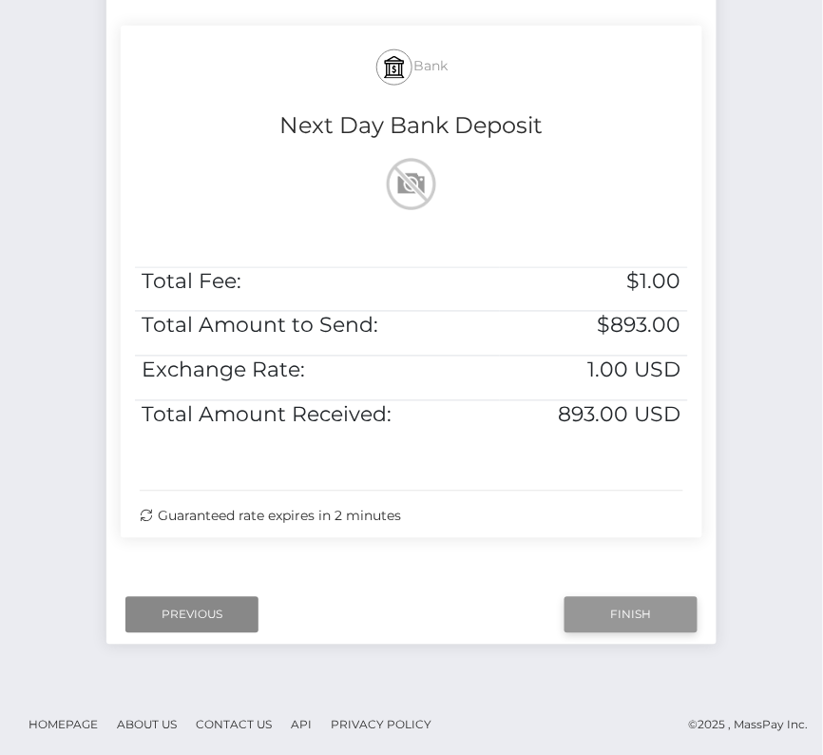
click at [633, 600] on input "Finish" at bounding box center [631, 615] width 133 height 36
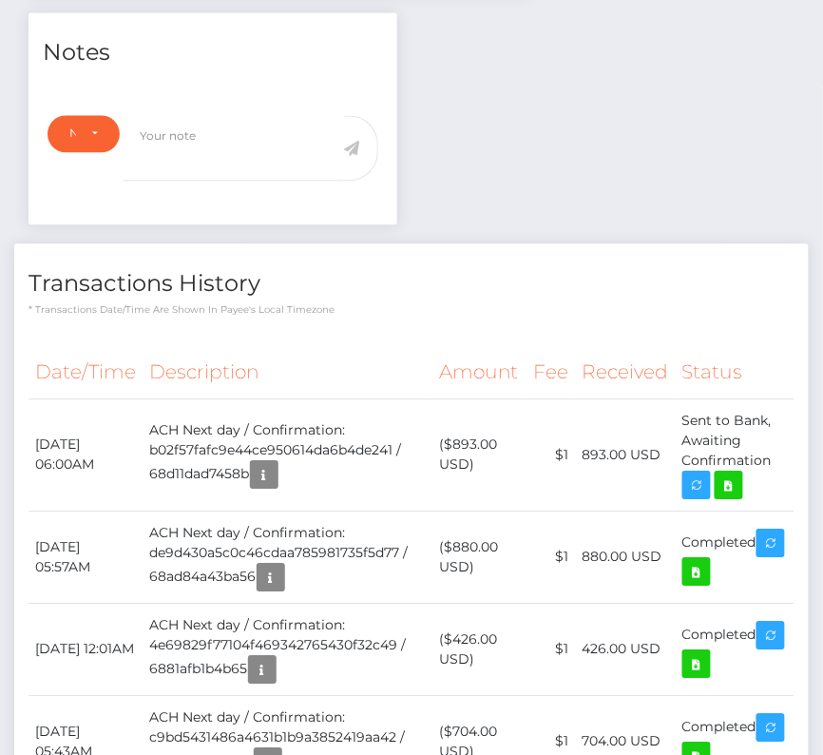
scroll to position [675, 0]
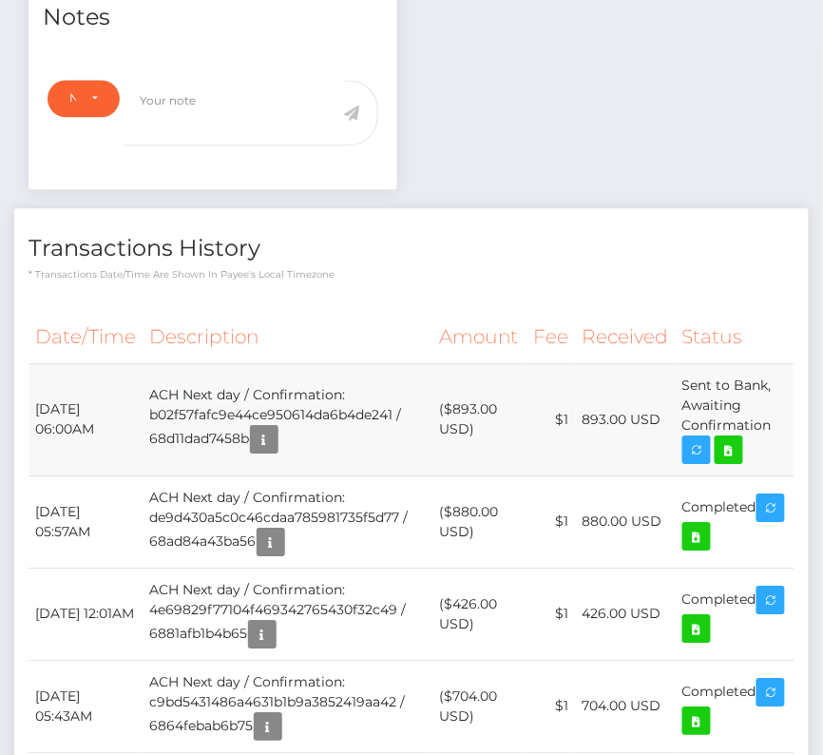
drag, startPoint x: 31, startPoint y: 397, endPoint x: 787, endPoint y: 431, distance: 756.4
click at [787, 431] on tr "[DATE] 06:00AM ACH Next day / Confirmation: b02f57fafc9e44ce950614da6b4de241 / …" at bounding box center [412, 419] width 766 height 112
copy tbody "[DATE] 06:00AM ACH Next day / Confirmation: b02f57fafc9e44ce950614da6b4de241 / …"
click at [737, 449] on icon at bounding box center [729, 450] width 23 height 24
click at [0, 0] on div "[PERSON_NAME] - ID: Star-109504 CLOSED ACTIVE E-mail City" at bounding box center [411, 300] width 823 height 1751
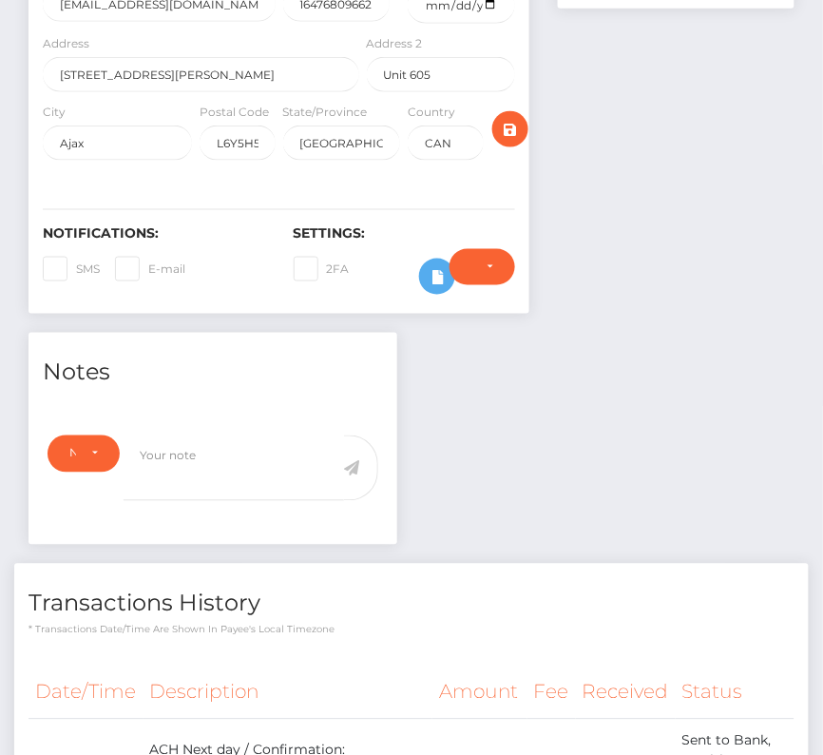
scroll to position [603, 0]
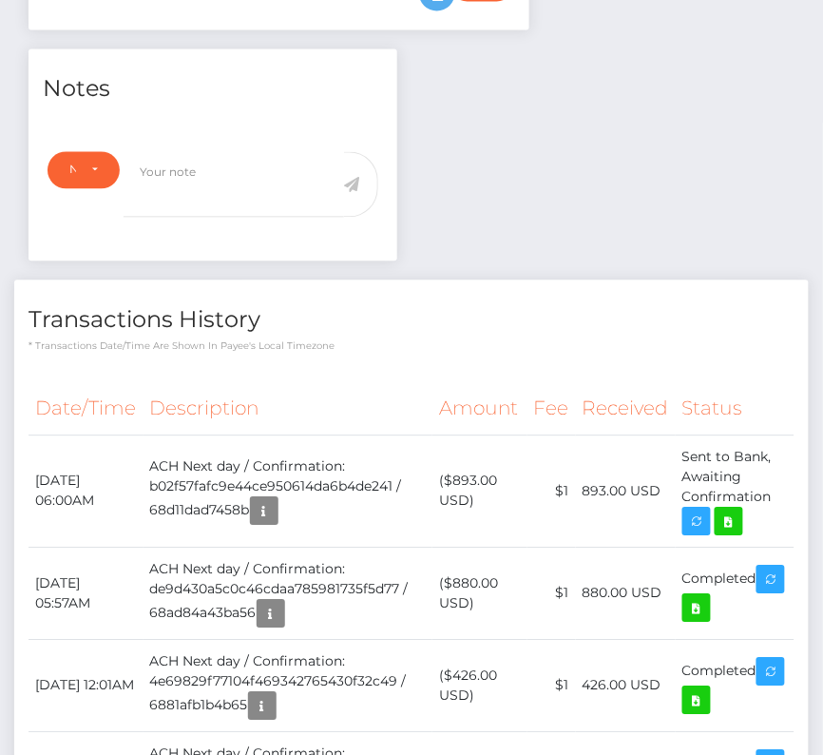
click at [508, 315] on h4 "Transactions History" at bounding box center [412, 320] width 766 height 33
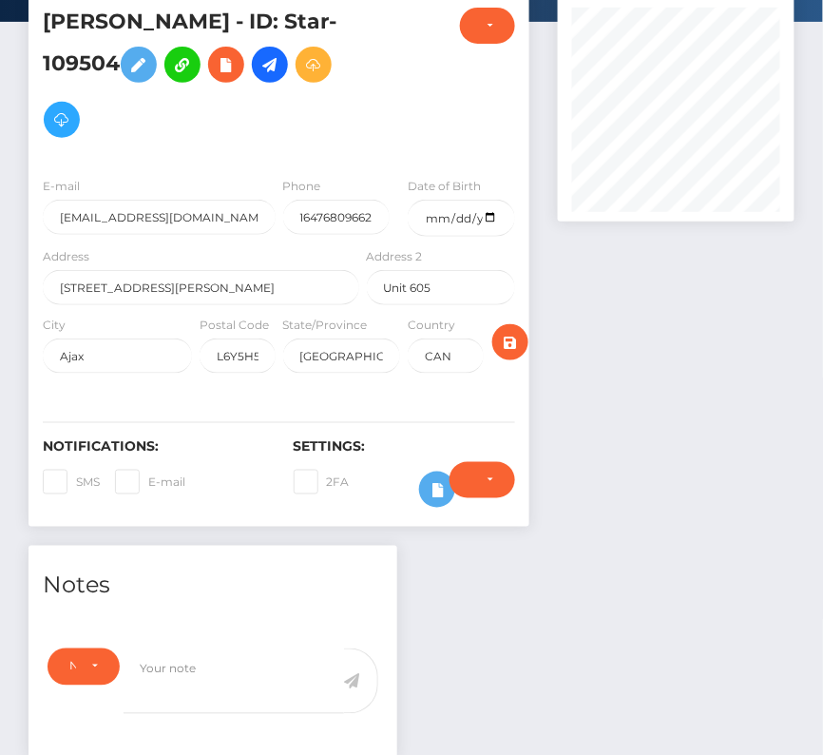
scroll to position [0, 0]
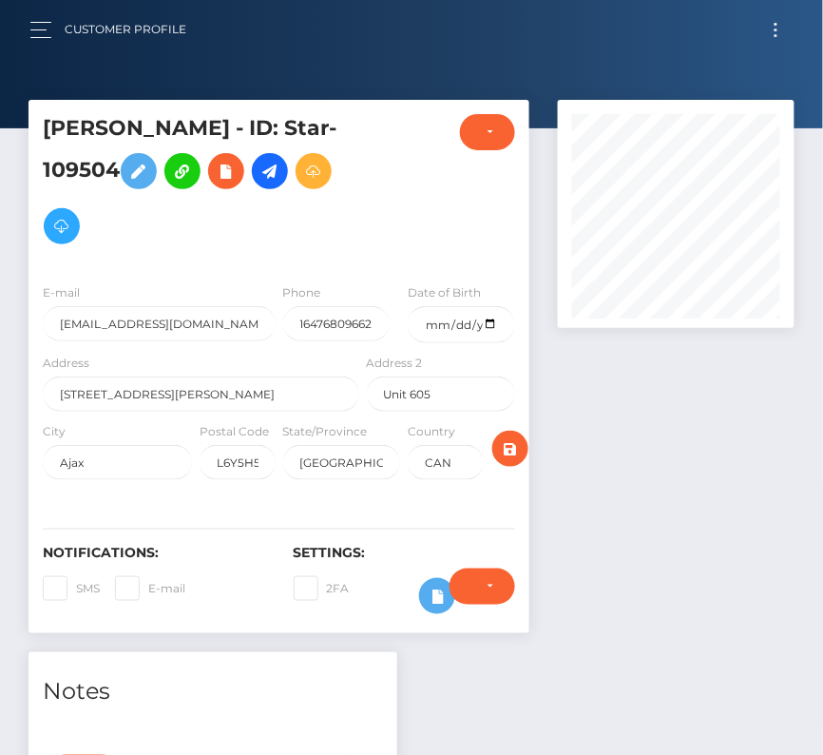
click at [771, 29] on button "Toggle navigation" at bounding box center [775, 30] width 35 height 26
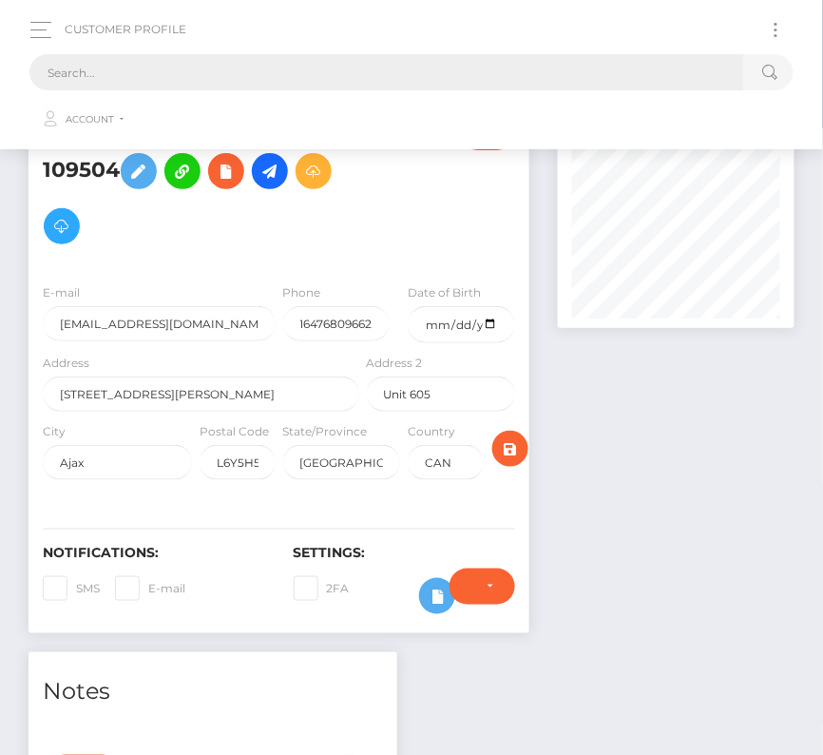
click at [373, 73] on input "text" at bounding box center [386, 72] width 715 height 36
paste input "227036"
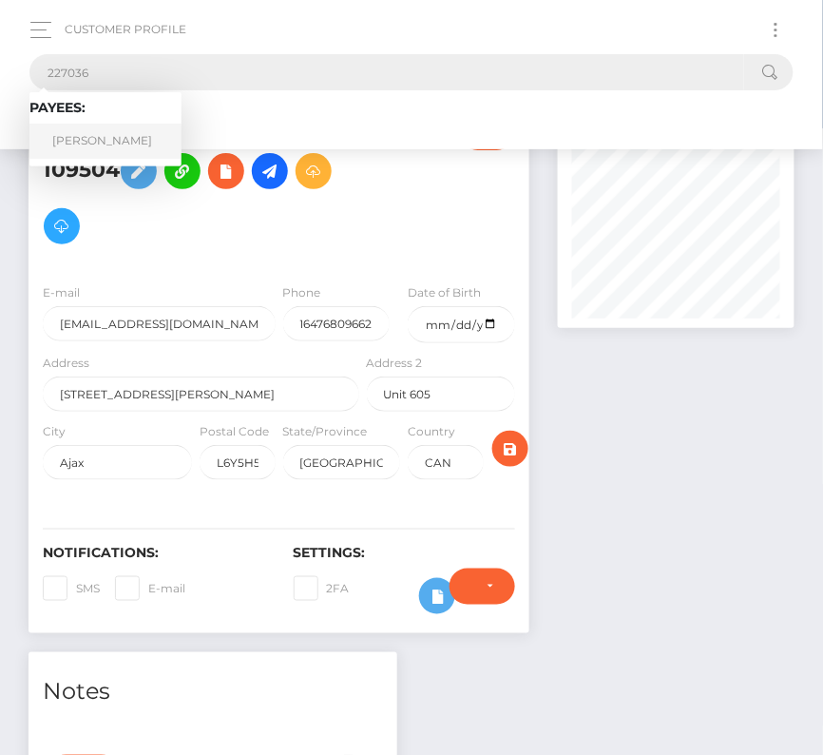
type input "227036"
click at [100, 134] on link "[PERSON_NAME]" at bounding box center [105, 141] width 152 height 35
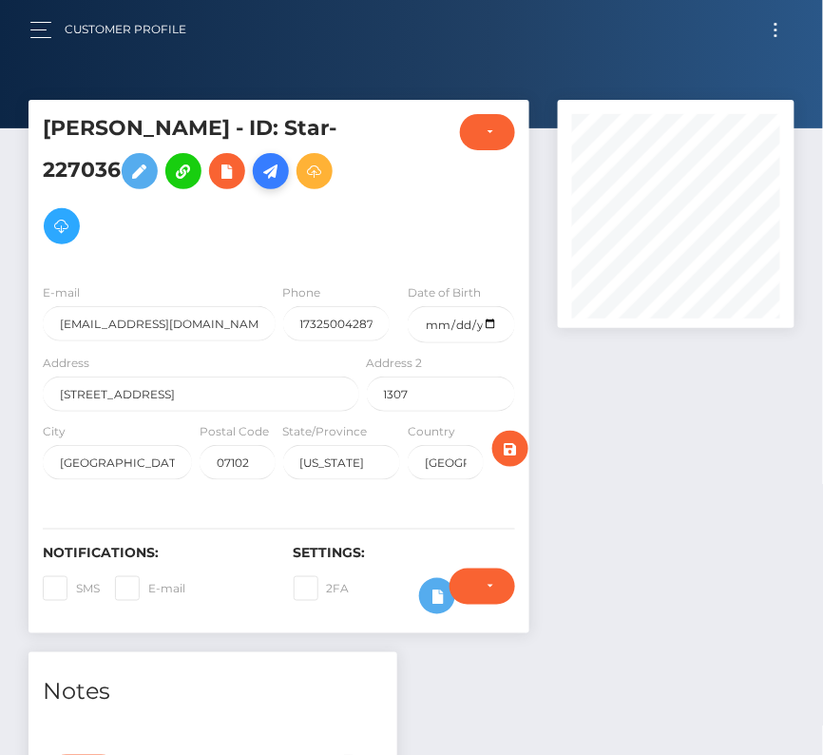
click at [277, 168] on icon at bounding box center [270, 172] width 23 height 24
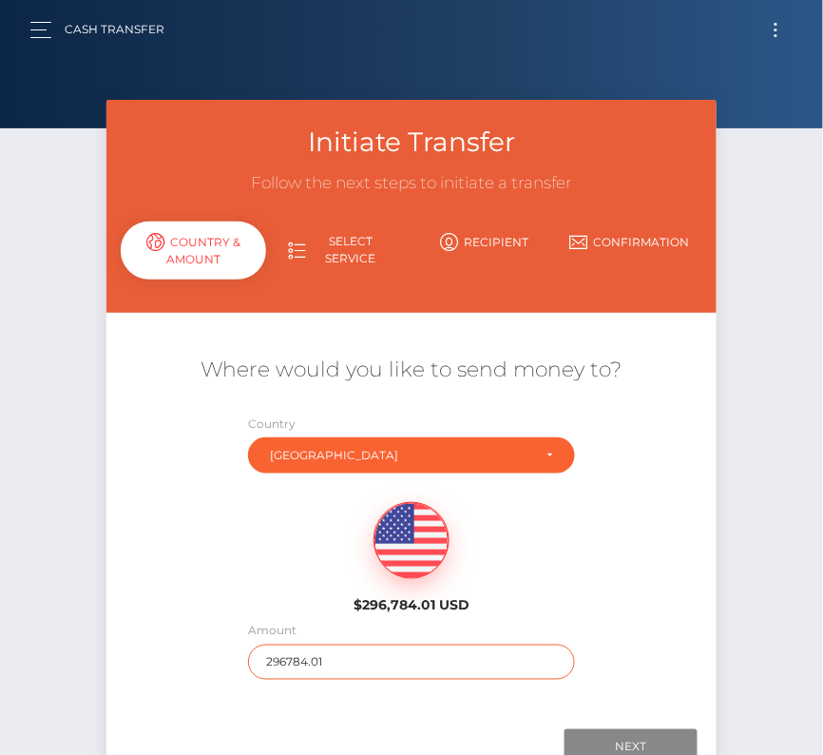
click at [328, 665] on input "296784.01" at bounding box center [411, 661] width 327 height 35
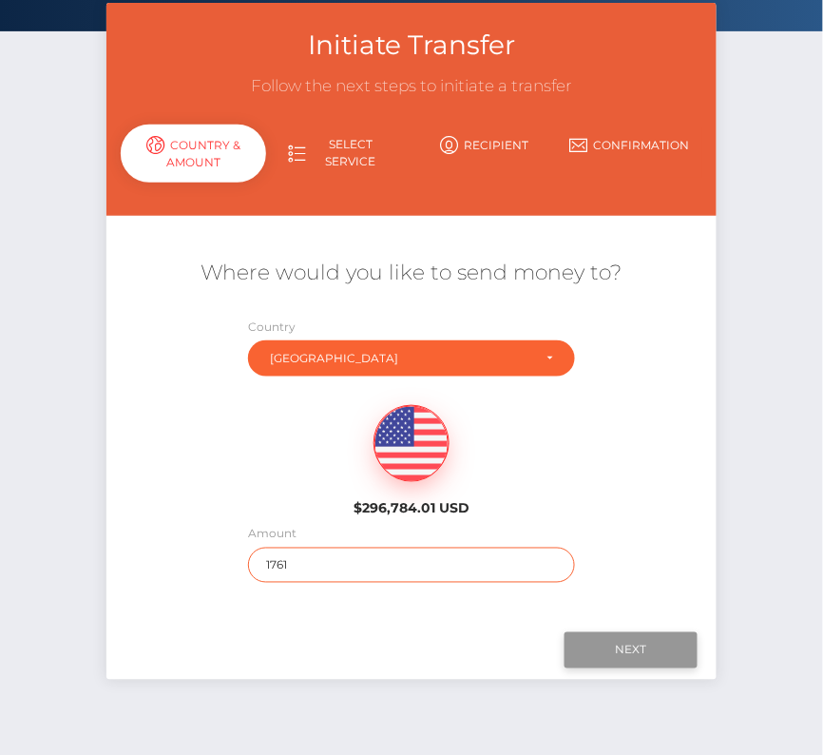
type input "1761"
click at [642, 647] on input "Next" at bounding box center [631, 650] width 133 height 36
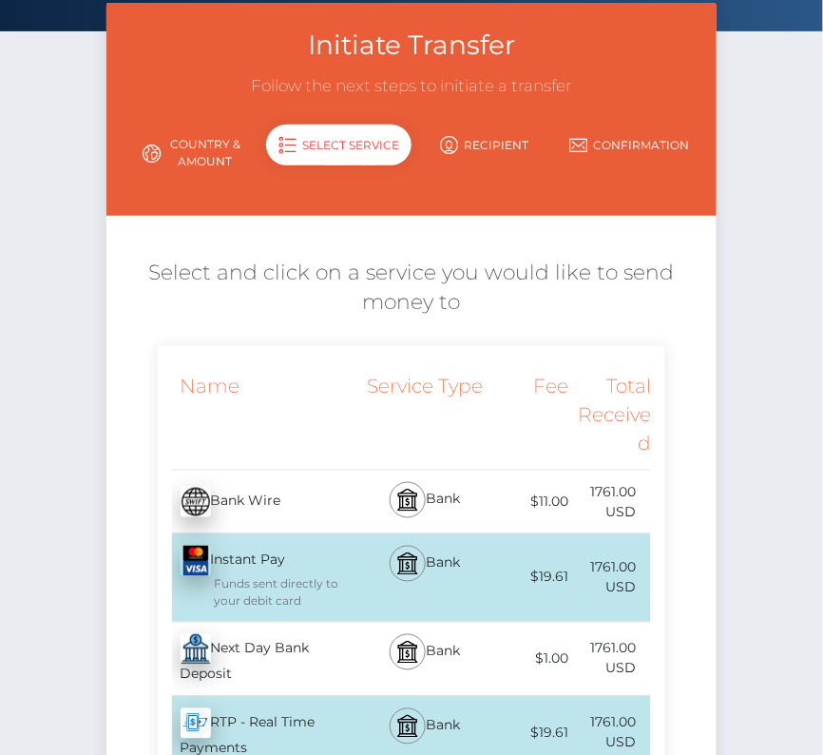
click at [277, 668] on div "Next Day Bank Deposit - USD" at bounding box center [261, 659] width 206 height 73
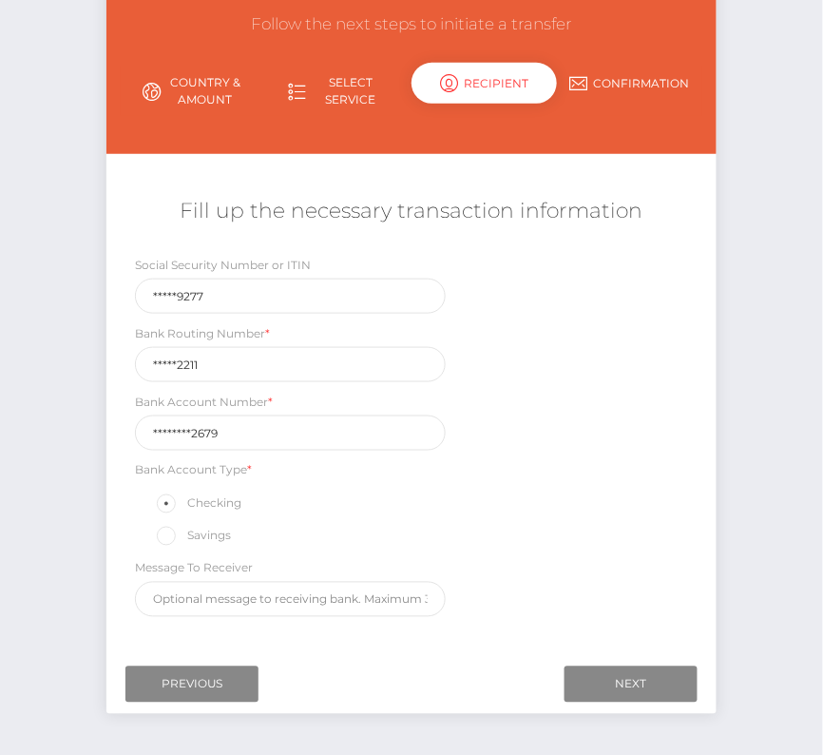
scroll to position [175, 0]
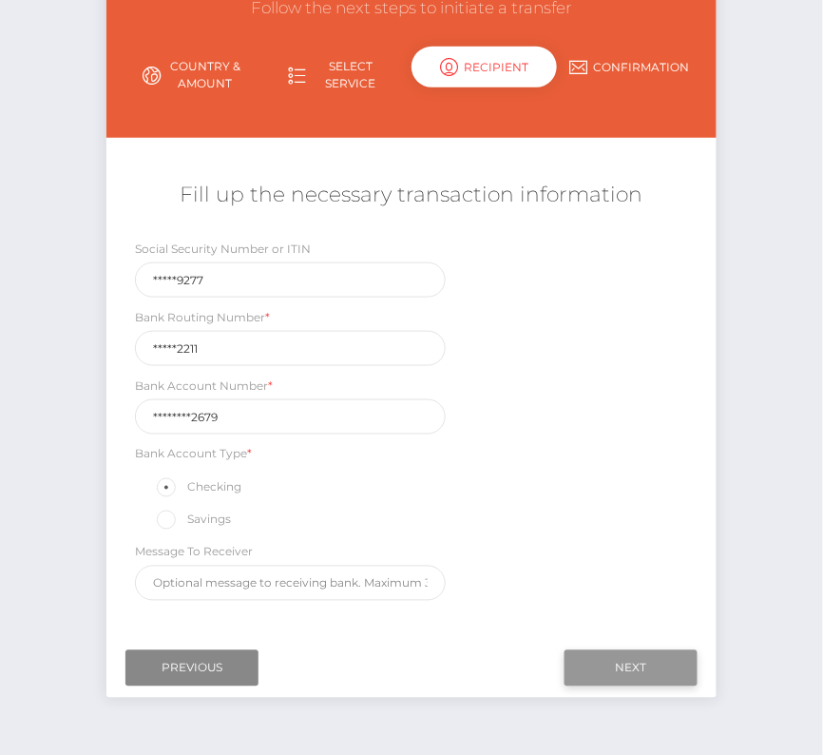
click at [619, 659] on input "Next" at bounding box center [631, 668] width 133 height 36
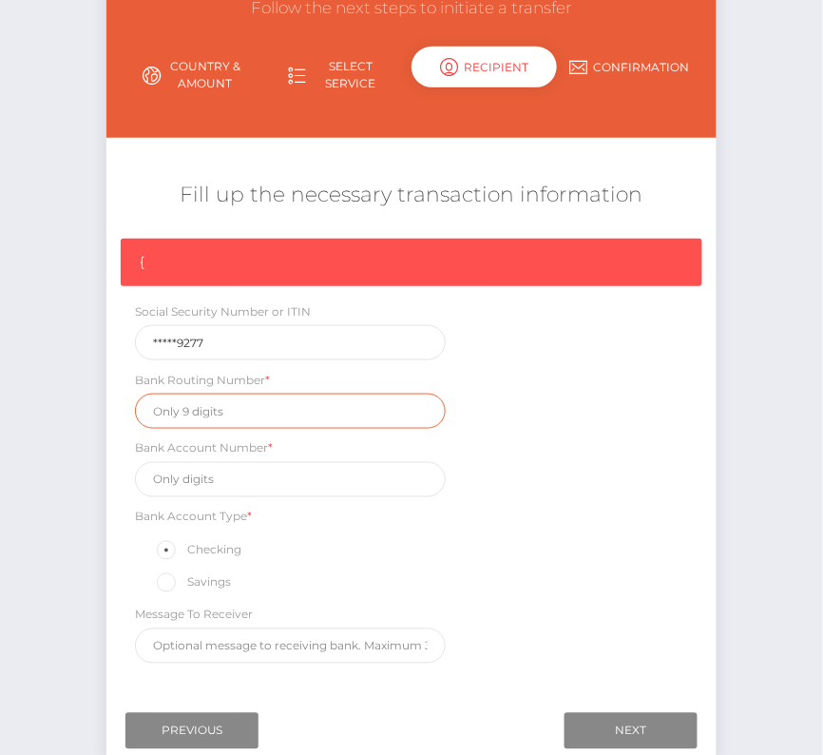
click at [203, 419] on input "text" at bounding box center [290, 410] width 311 height 35
paste input "121202211"
type input "121202211"
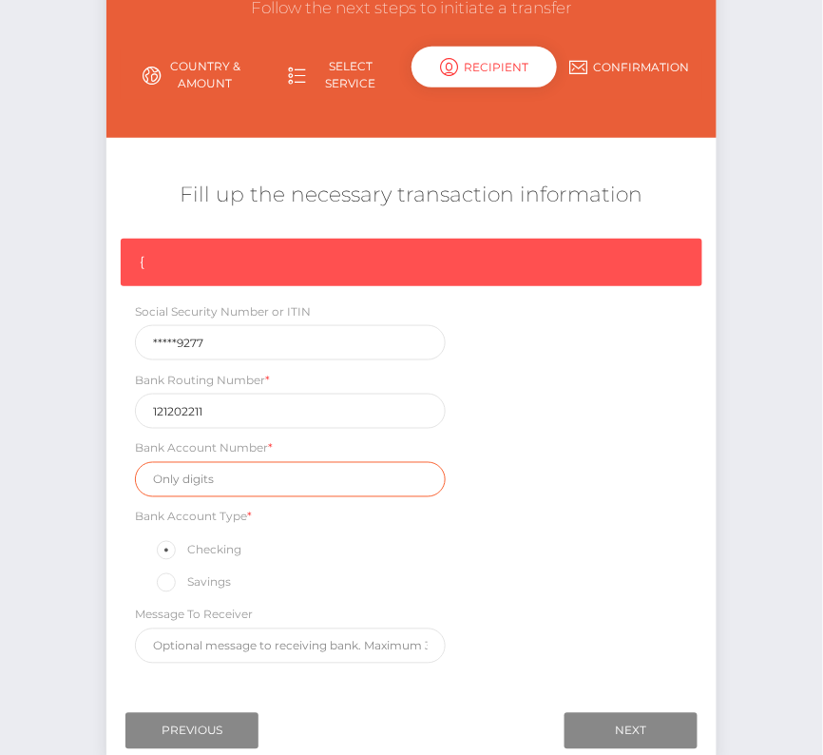
click at [208, 479] on input "text" at bounding box center [290, 479] width 311 height 35
paste input "440023152679"
type input "440023152679"
click at [556, 616] on div "{ Social Security Number or ITIN *****9277 Bank Routing Number * 121202211 Bank…" at bounding box center [411, 456] width 610 height 434
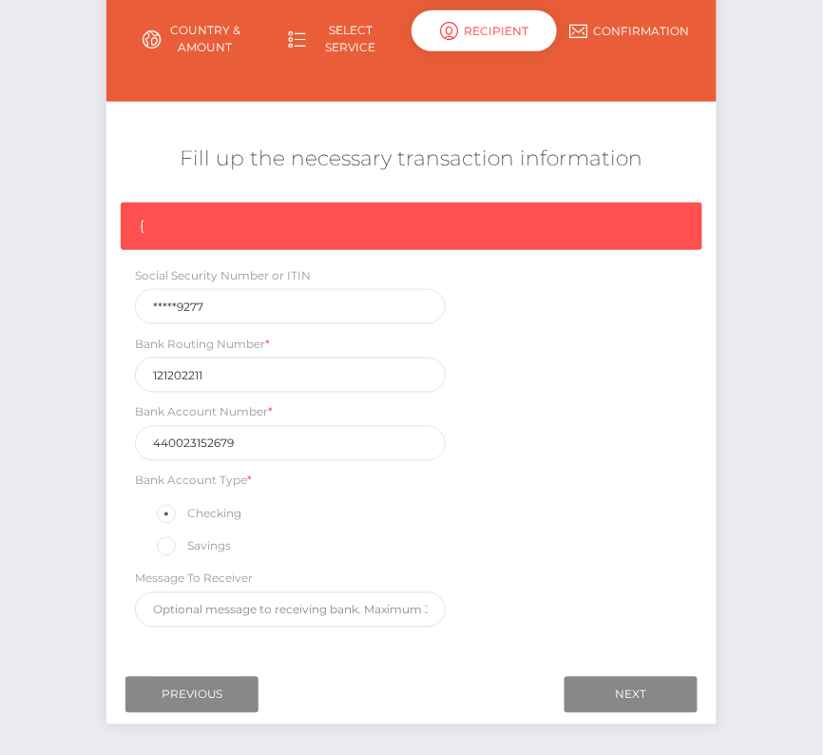
scroll to position [216, 0]
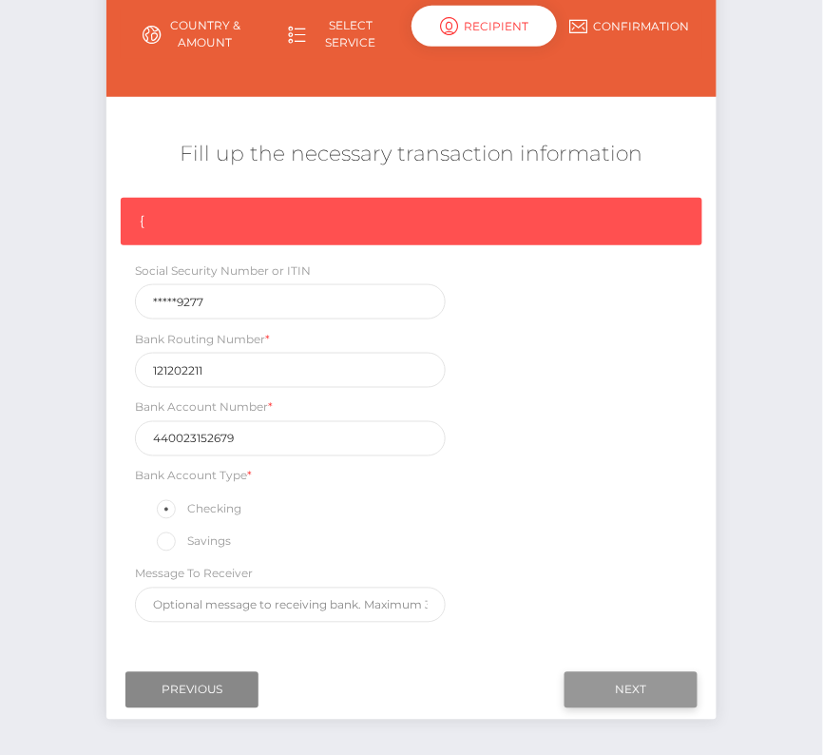
click at [667, 684] on input "Next" at bounding box center [631, 690] width 133 height 36
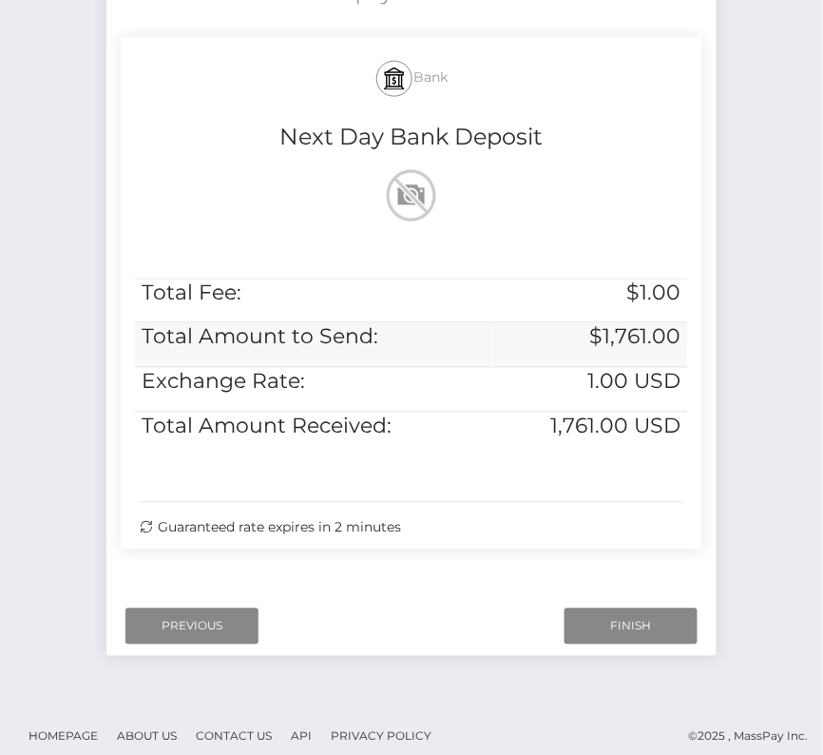
scroll to position [388, 0]
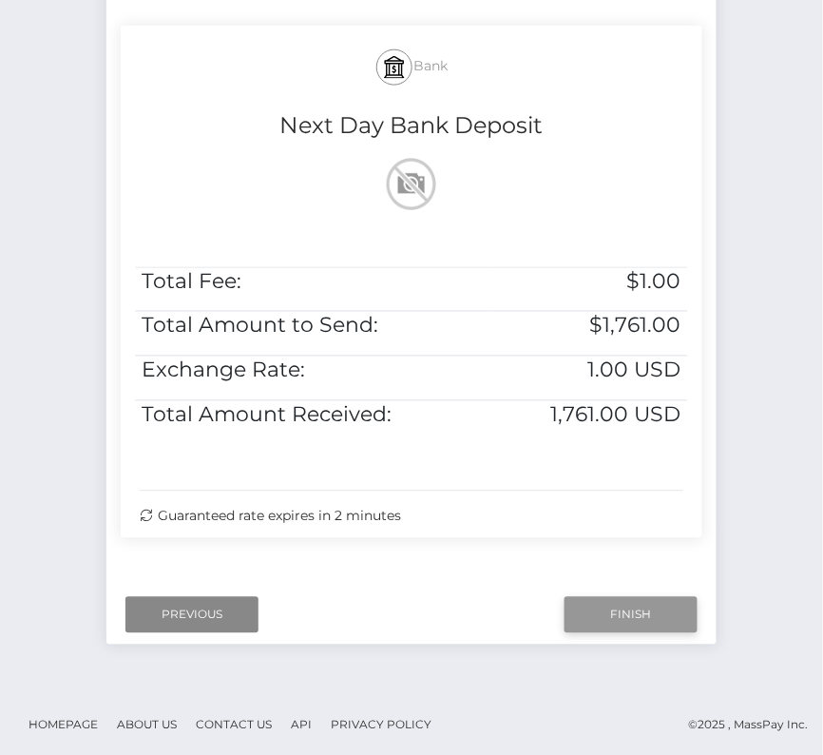
click at [609, 607] on input "Finish" at bounding box center [631, 615] width 133 height 36
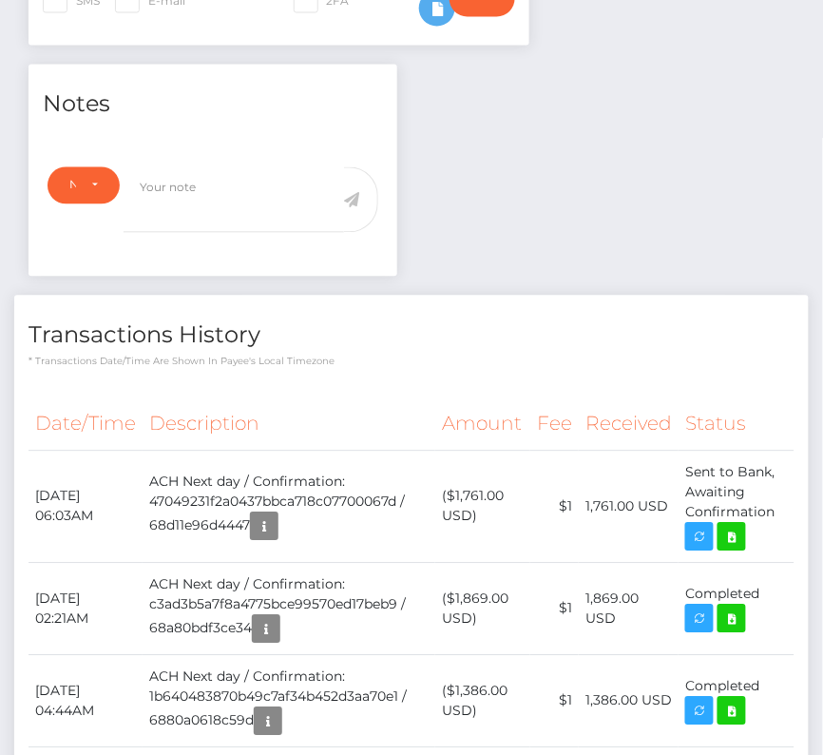
scroll to position [589, 0]
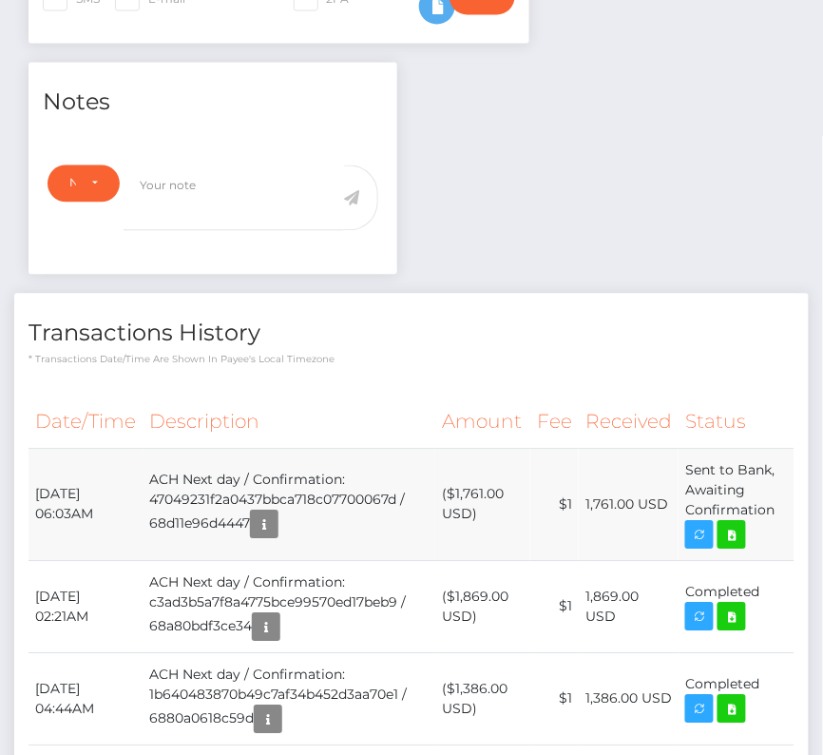
drag, startPoint x: 39, startPoint y: 487, endPoint x: 780, endPoint y: 512, distance: 741.8
click at [780, 512] on tr "[DATE] 06:03AM ACH Next day / Confirmation: 47049231f2a0437bbca718c07700067d / …" at bounding box center [412, 505] width 766 height 112
copy tr "eptember 22, 2025 06:03AM ACH Next day / Confirmation: 47049231f2a0437bbca718c0…"
click at [746, 528] on link at bounding box center [732, 535] width 29 height 29
click at [482, 549] on td "($1,761.00 USD)" at bounding box center [482, 505] width 95 height 112
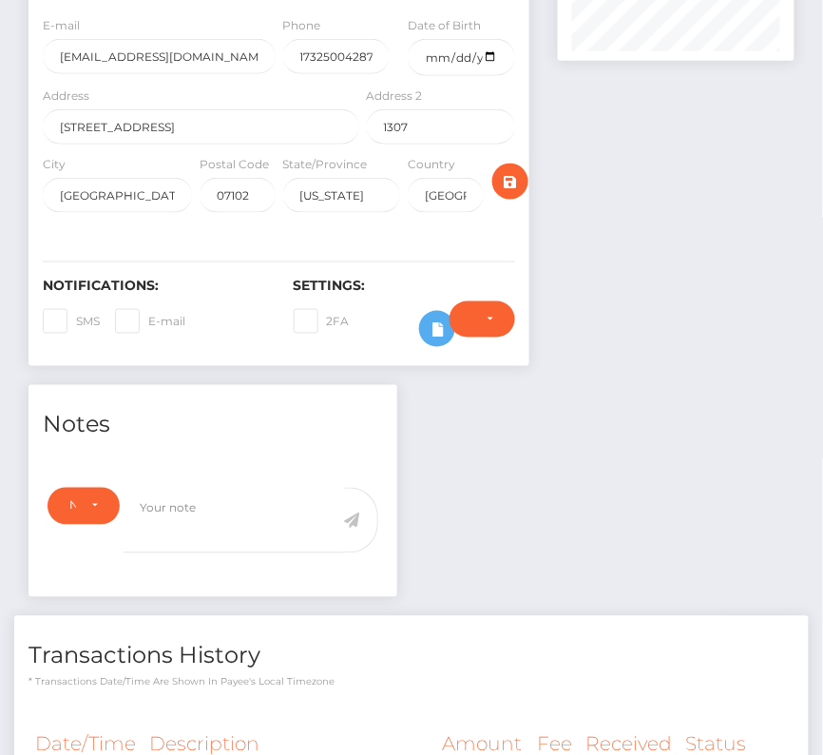
scroll to position [0, 0]
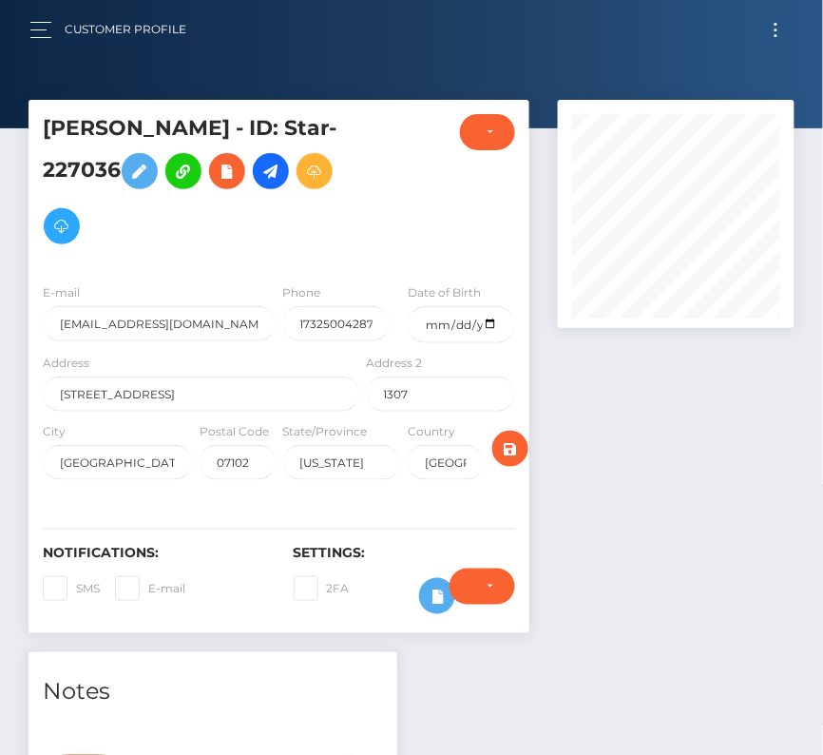
click at [343, 423] on label "State/Province" at bounding box center [325, 431] width 85 height 17
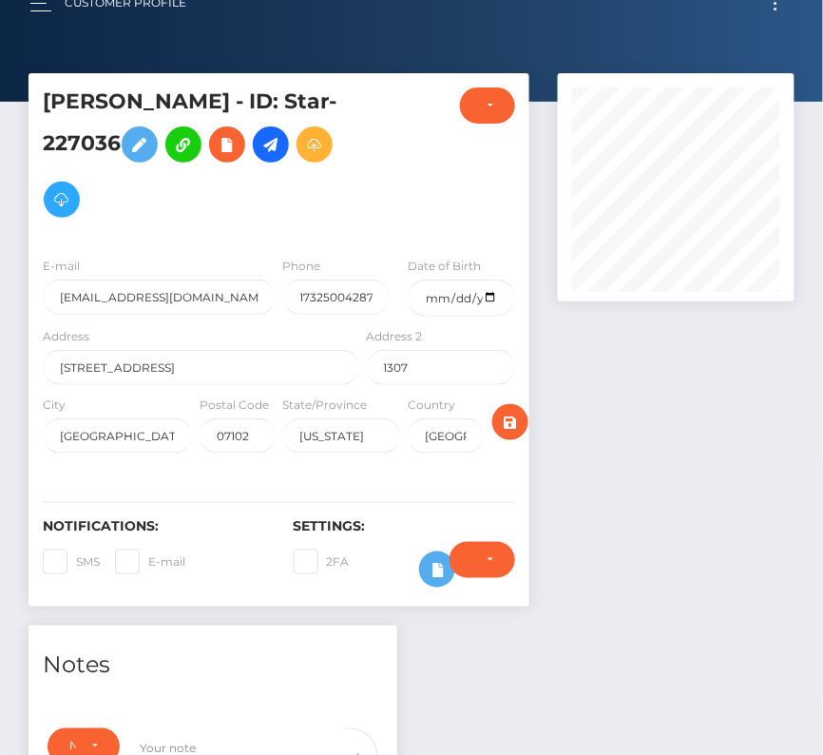
scroll to position [25, 0]
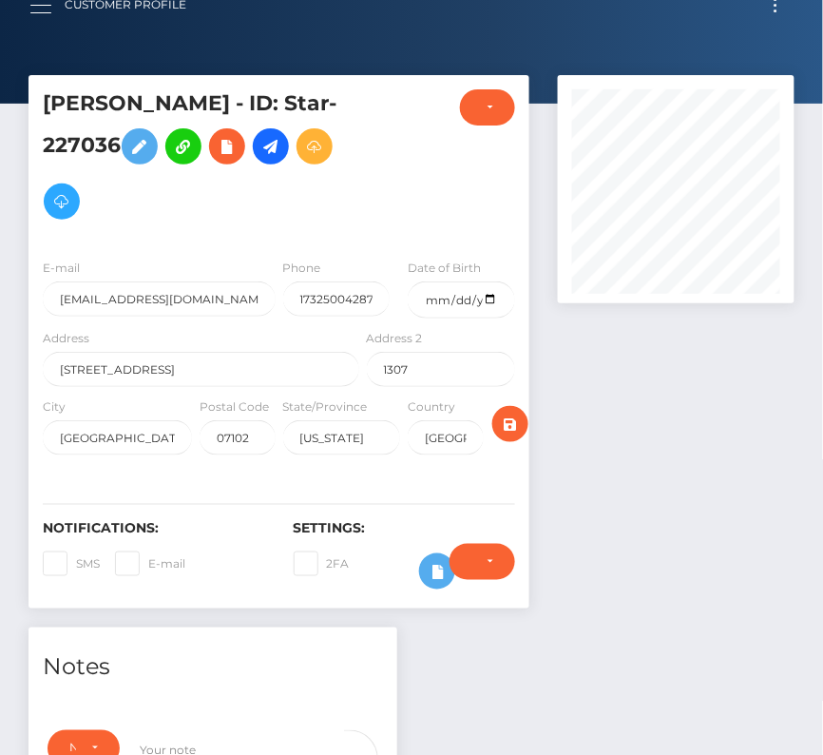
click at [42, 6] on button "button" at bounding box center [46, 5] width 35 height 26
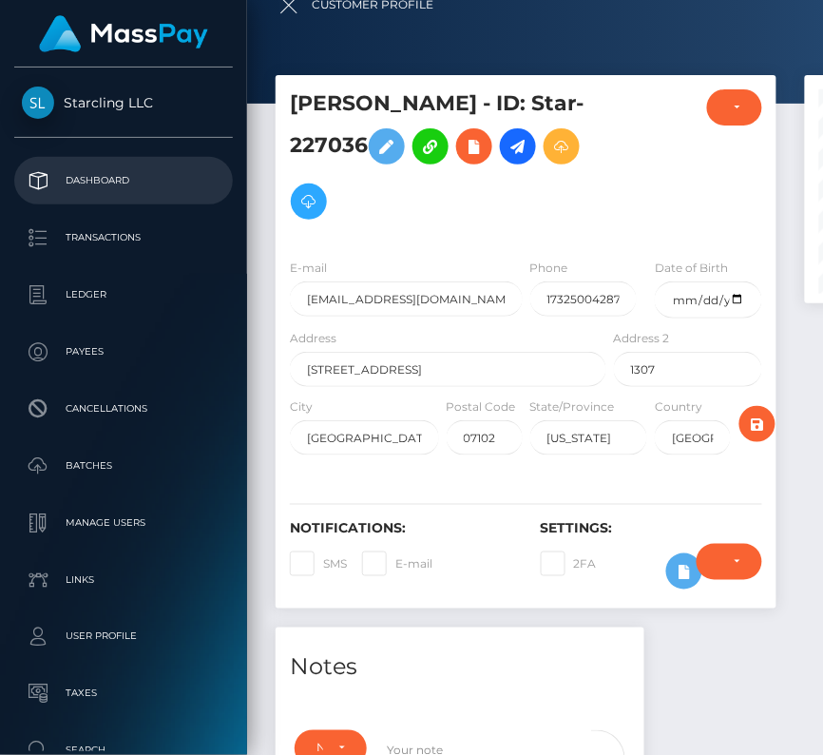
click at [91, 167] on p "Dashboard" at bounding box center [123, 180] width 203 height 29
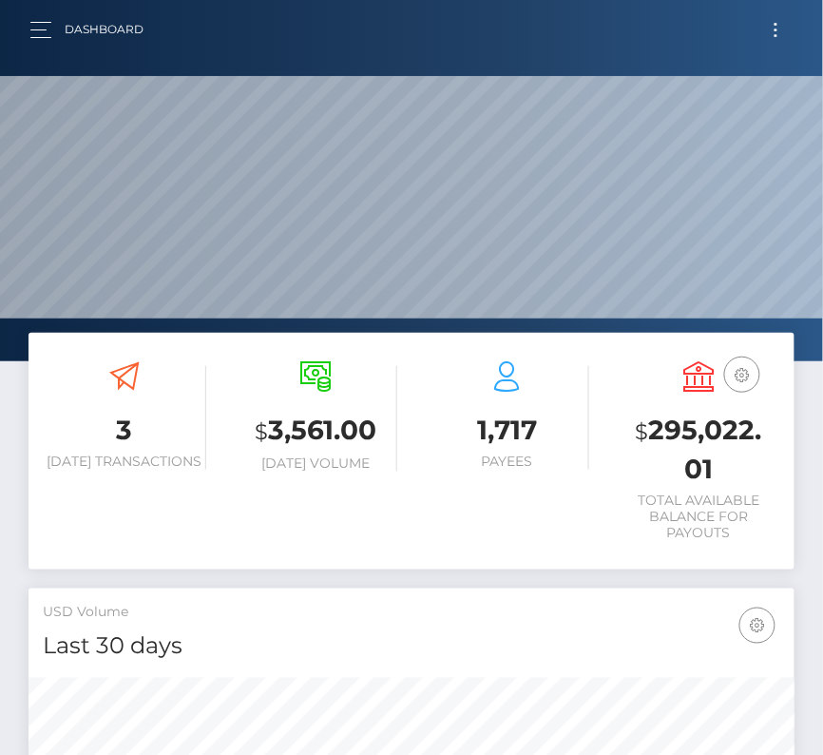
scroll to position [336, 369]
